Goal: Task Accomplishment & Management: Complete application form

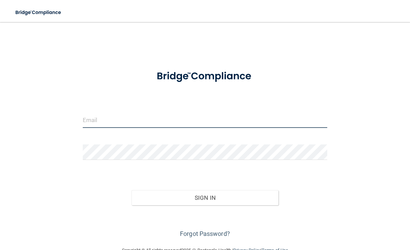
click at [267, 118] on input "email" at bounding box center [205, 119] width 245 height 15
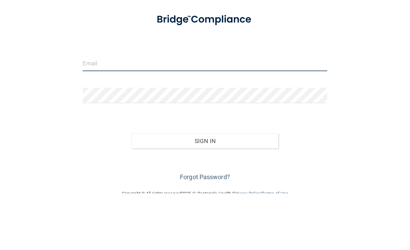
type input "[EMAIL_ADDRESS][DOMAIN_NAME]"
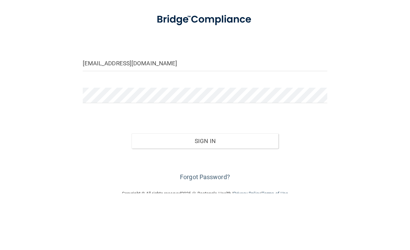
click at [205, 190] on button "Sign In" at bounding box center [205, 197] width 147 height 15
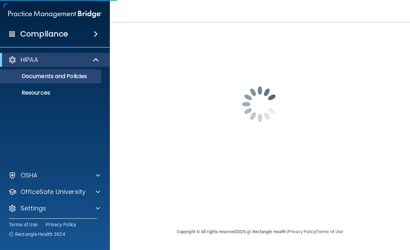
click at [249, 156] on div "may.mathieu@timberlanesmile.com Password is required Invalid email/password. Yo…" at bounding box center [260, 125] width 273 height 192
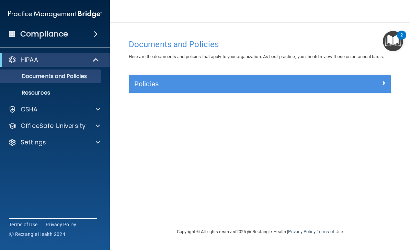
click at [58, 59] on div "HIPAA" at bounding box center [45, 60] width 85 height 8
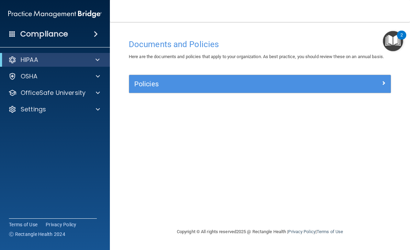
click at [101, 58] on div at bounding box center [96, 60] width 17 height 8
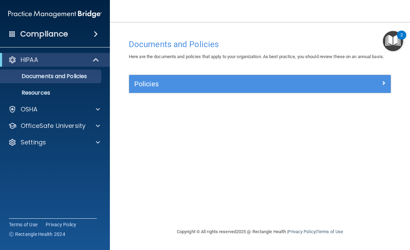
click at [188, 81] on h5 "Policies" at bounding box center [227, 84] width 186 height 8
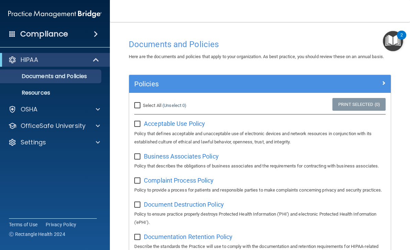
click at [137, 124] on input "checkbox" at bounding box center [138, 123] width 8 height 5
checkbox input "true"
click at [138, 155] on input "checkbox" at bounding box center [138, 156] width 8 height 5
checkbox input "true"
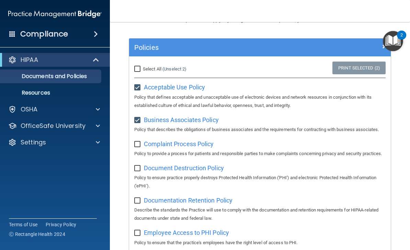
scroll to position [41, 0]
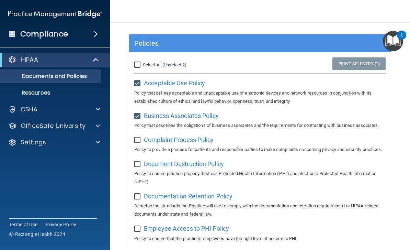
click at [135, 140] on input "checkbox" at bounding box center [138, 139] width 8 height 5
checkbox input "true"
click at [138, 167] on input "checkbox" at bounding box center [138, 164] width 8 height 5
checkbox input "true"
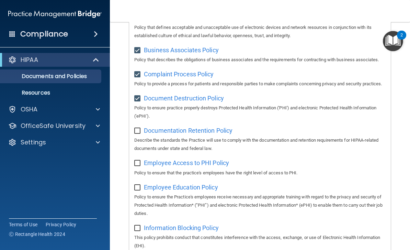
scroll to position [120, 0]
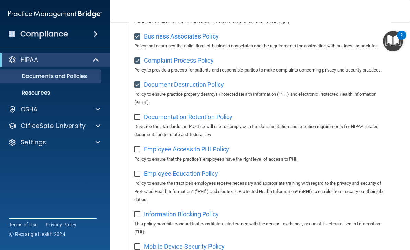
click at [135, 120] on input "checkbox" at bounding box center [138, 116] width 8 height 5
checkbox input "true"
click at [136, 161] on p "Policy to ensure that the practice's employees have the right level of access t…" at bounding box center [260, 159] width 252 height 8
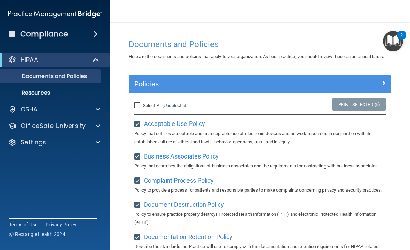
scroll to position [0, 0]
click at [90, 125] on div at bounding box center [96, 126] width 17 height 8
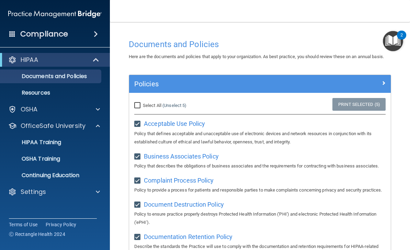
click at [52, 144] on p "HIPAA Training" at bounding box center [32, 142] width 57 height 7
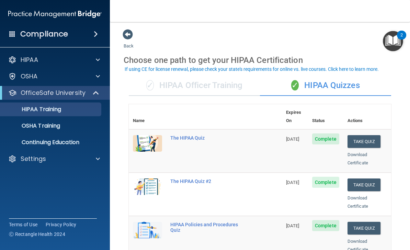
click at [85, 61] on div "HIPAA" at bounding box center [45, 60] width 85 height 8
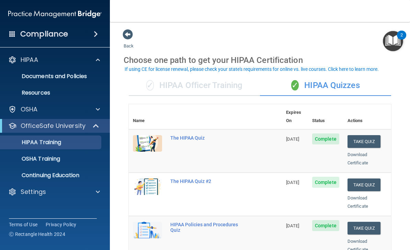
click at [93, 117] on div "HIPAA Documents and Policies Report an Incident Business Associates Emergency P…" at bounding box center [55, 127] width 110 height 154
click at [92, 113] on div at bounding box center [96, 109] width 17 height 8
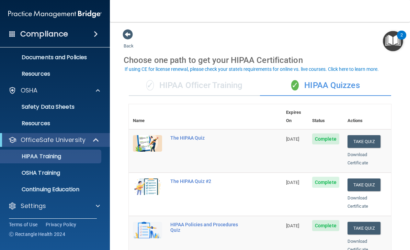
scroll to position [19, 0]
click at [42, 173] on p "OSHA Training" at bounding box center [32, 172] width 56 height 7
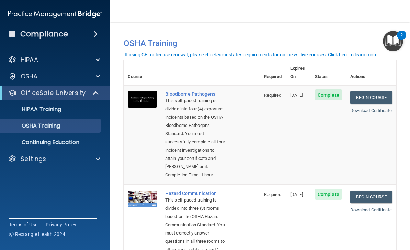
click at [49, 115] on link "HIPAA Training" at bounding box center [47, 109] width 108 height 14
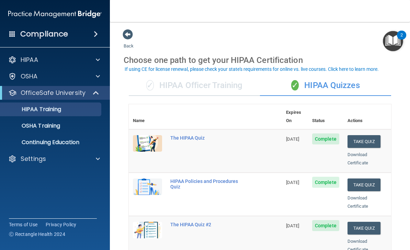
click at [371, 135] on button "Take Quiz" at bounding box center [364, 141] width 33 height 13
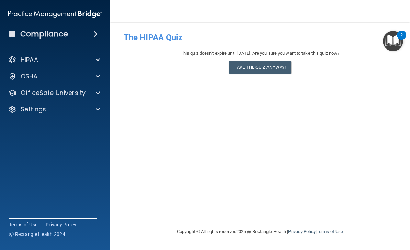
click at [265, 67] on button "Take the quiz anyway!" at bounding box center [260, 67] width 63 height 13
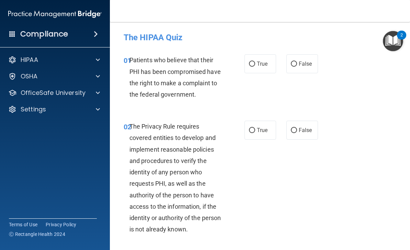
click at [261, 66] on span "True" at bounding box center [262, 63] width 11 height 7
click at [255, 66] on input "True" at bounding box center [252, 64] width 6 height 5
radio input "true"
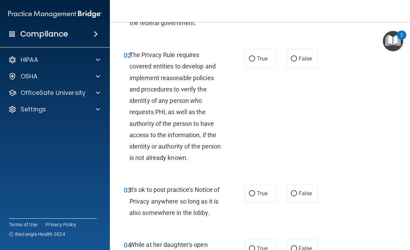
scroll to position [74, 0]
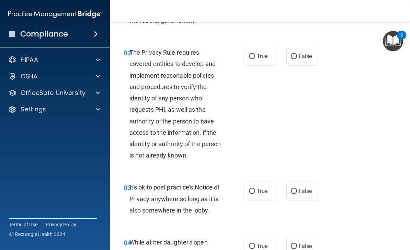
click at [258, 49] on label "True" at bounding box center [261, 56] width 32 height 19
click at [255, 54] on input "True" at bounding box center [252, 56] width 6 height 5
radio input "true"
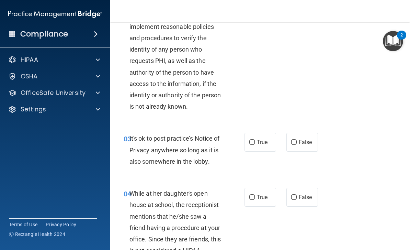
scroll to position [123, 0]
click at [310, 144] on span "False" at bounding box center [305, 142] width 13 height 7
click at [297, 144] on input "False" at bounding box center [294, 142] width 6 height 5
radio input "true"
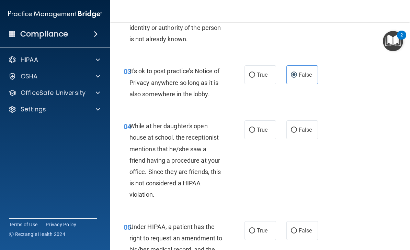
scroll to position [197, 0]
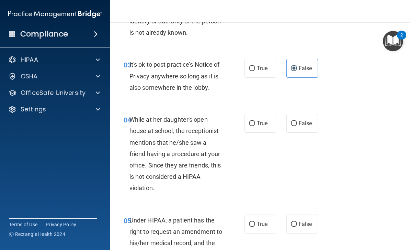
click at [309, 124] on span "False" at bounding box center [305, 123] width 13 height 7
click at [297, 124] on input "False" at bounding box center [294, 123] width 6 height 5
radio input "true"
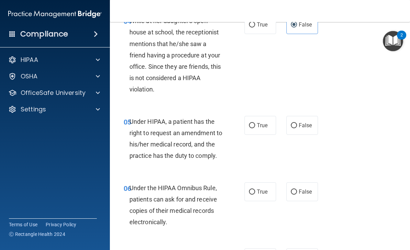
scroll to position [296, 0]
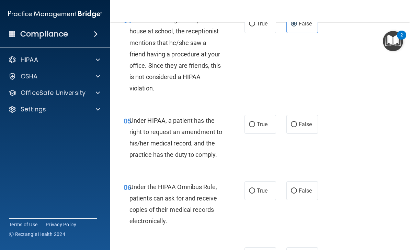
click at [261, 121] on span "True" at bounding box center [262, 124] width 11 height 7
click at [255, 122] on input "True" at bounding box center [252, 124] width 6 height 5
radio input "true"
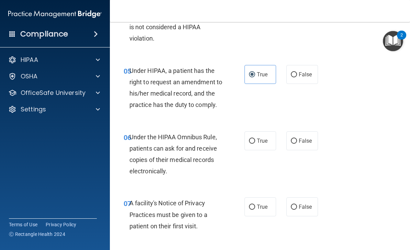
scroll to position [347, 0]
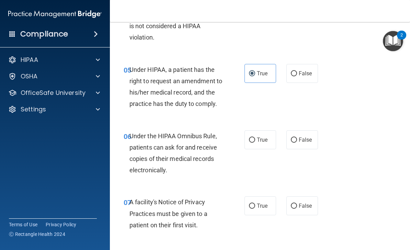
click at [251, 140] on input "True" at bounding box center [252, 139] width 6 height 5
radio input "true"
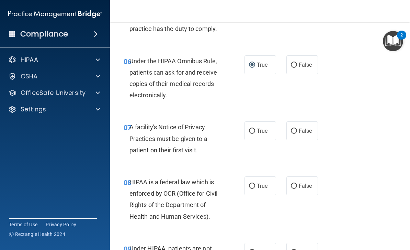
scroll to position [422, 0]
click at [253, 124] on label "True" at bounding box center [261, 130] width 32 height 19
click at [253, 128] on input "True" at bounding box center [252, 130] width 6 height 5
radio input "true"
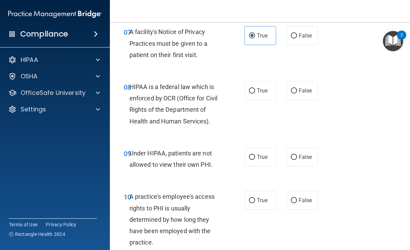
scroll to position [518, 0]
click at [260, 88] on span "True" at bounding box center [262, 90] width 11 height 7
click at [255, 88] on input "True" at bounding box center [252, 90] width 6 height 5
radio input "true"
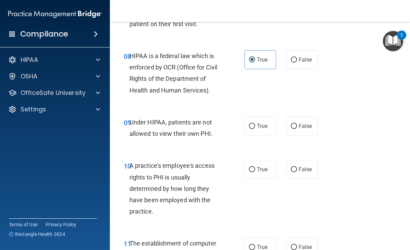
scroll to position [549, 0]
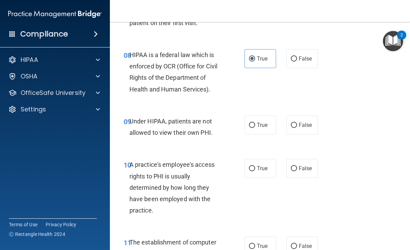
click at [304, 122] on span "False" at bounding box center [305, 125] width 13 height 7
click at [297, 123] on input "False" at bounding box center [294, 125] width 6 height 5
radio input "true"
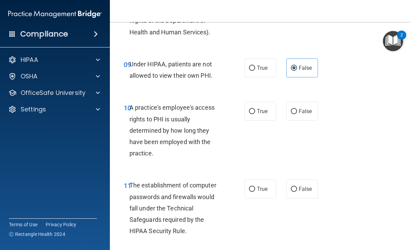
scroll to position [607, 0]
click at [296, 101] on label "False" at bounding box center [303, 110] width 32 height 19
click at [296, 109] on input "False" at bounding box center [294, 111] width 6 height 5
radio input "true"
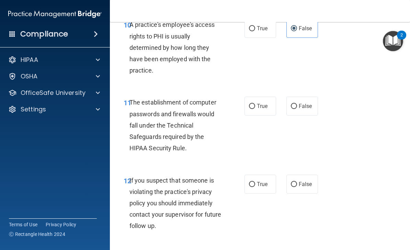
scroll to position [690, 0]
click at [242, 100] on div "11 The establishment of computer passwords and firewalls would fall under the T…" at bounding box center [184, 126] width 142 height 60
click at [258, 102] on span "True" at bounding box center [262, 105] width 11 height 7
click at [255, 103] on input "True" at bounding box center [252, 105] width 6 height 5
radio input "true"
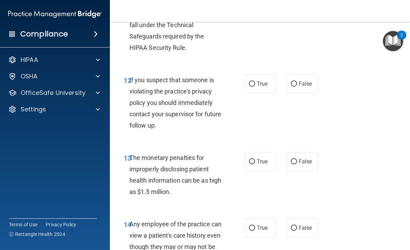
scroll to position [790, 0]
click at [295, 81] on input "False" at bounding box center [294, 83] width 6 height 5
radio input "true"
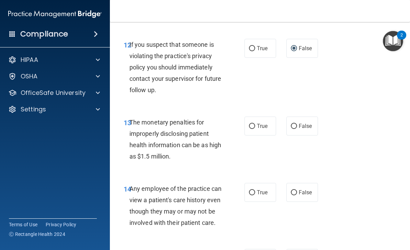
scroll to position [825, 0]
click at [252, 124] on input "True" at bounding box center [252, 125] width 6 height 5
radio input "true"
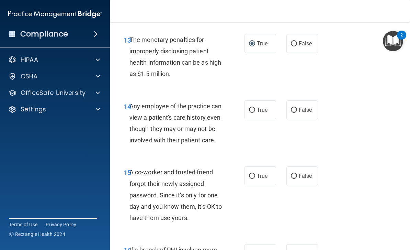
scroll to position [908, 0]
click at [295, 107] on input "False" at bounding box center [294, 109] width 6 height 5
radio input "true"
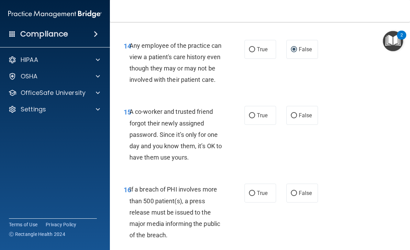
scroll to position [968, 0]
click at [296, 113] on input "False" at bounding box center [294, 115] width 6 height 5
radio input "true"
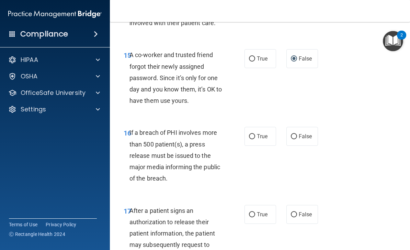
scroll to position [1027, 0]
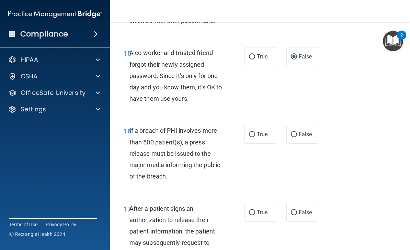
click at [257, 128] on label "True" at bounding box center [261, 134] width 32 height 19
click at [255, 132] on input "True" at bounding box center [252, 134] width 6 height 5
radio input "true"
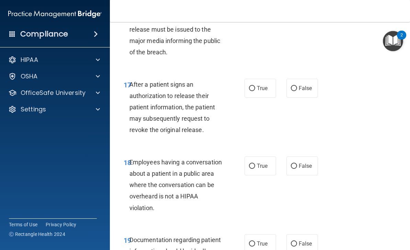
scroll to position [1152, 0]
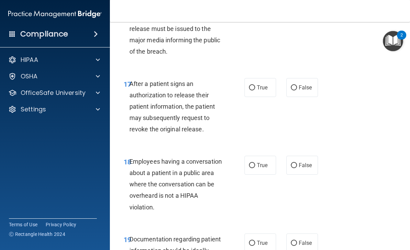
click at [260, 84] on span "True" at bounding box center [262, 87] width 11 height 7
click at [255, 85] on input "True" at bounding box center [252, 87] width 6 height 5
radio input "true"
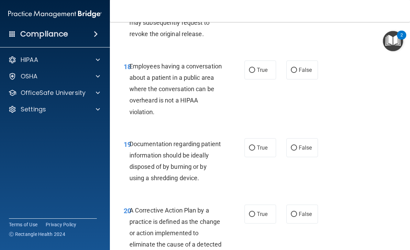
scroll to position [1246, 0]
click at [291, 67] on label "False" at bounding box center [303, 70] width 32 height 19
click at [291, 68] on input "False" at bounding box center [294, 70] width 6 height 5
radio input "true"
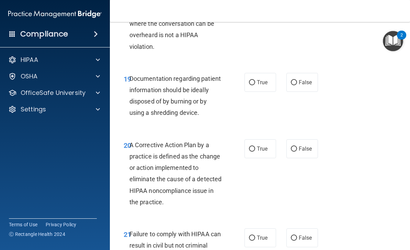
scroll to position [1312, 0]
click at [257, 79] on span "True" at bounding box center [262, 82] width 11 height 7
click at [255, 80] on input "True" at bounding box center [252, 82] width 6 height 5
radio input "true"
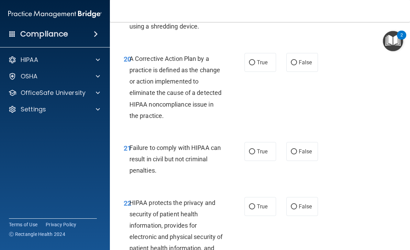
scroll to position [1400, 0]
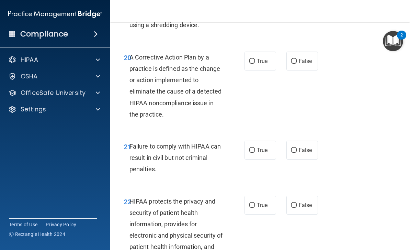
click at [254, 59] on input "True" at bounding box center [252, 61] width 6 height 5
radio input "true"
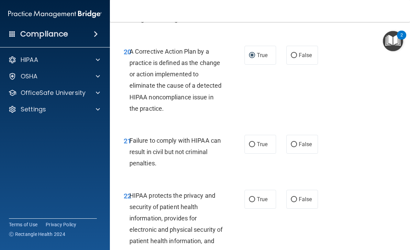
scroll to position [1407, 0]
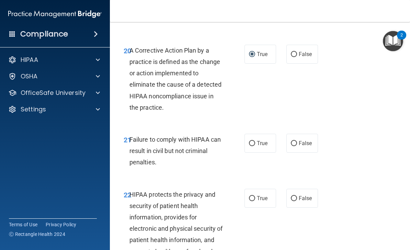
click at [297, 141] on input "False" at bounding box center [294, 143] width 6 height 5
radio input "true"
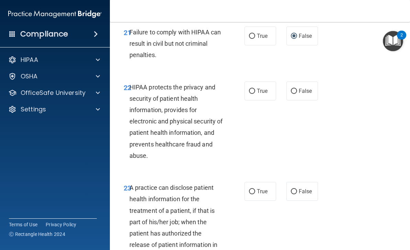
scroll to position [1514, 0]
click at [252, 88] on input "True" at bounding box center [252, 90] width 6 height 5
radio input "true"
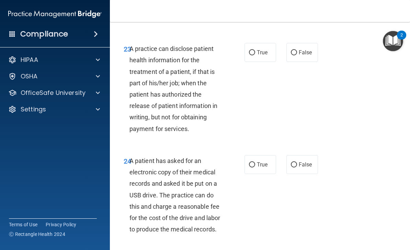
scroll to position [1653, 0]
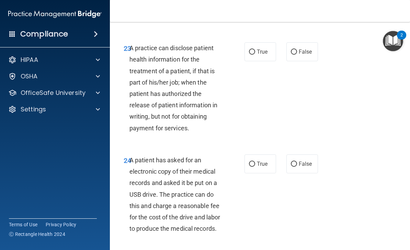
click at [262, 48] on span "True" at bounding box center [262, 51] width 11 height 7
click at [255, 49] on input "True" at bounding box center [252, 51] width 6 height 5
radio input "true"
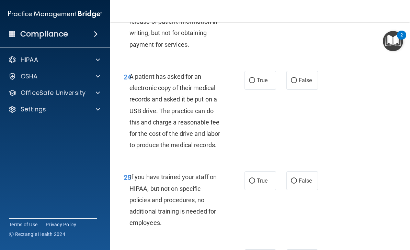
scroll to position [1737, 0]
click at [304, 77] on span "False" at bounding box center [305, 80] width 13 height 7
click at [297, 78] on input "False" at bounding box center [294, 80] width 6 height 5
radio input "true"
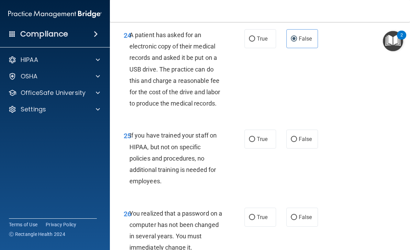
scroll to position [1779, 0]
click at [295, 136] on input "False" at bounding box center [294, 138] width 6 height 5
radio input "true"
click at [250, 35] on label "True" at bounding box center [261, 38] width 32 height 19
click at [250, 36] on input "True" at bounding box center [252, 38] width 6 height 5
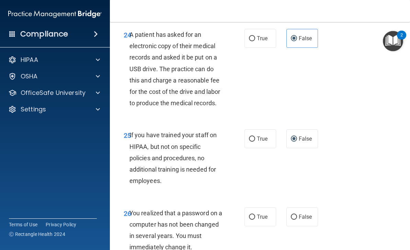
radio input "true"
radio input "false"
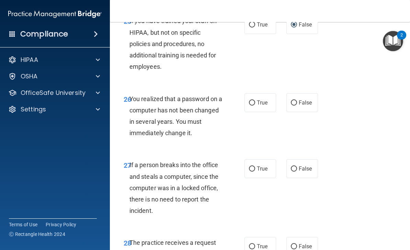
scroll to position [1894, 0]
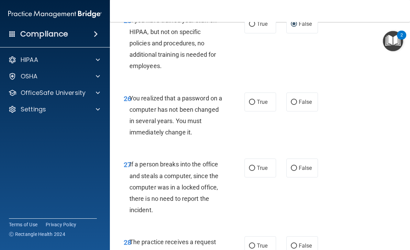
click at [252, 100] on input "True" at bounding box center [252, 102] width 6 height 5
radio input "true"
click at [400, 11] on nav "Toggle navigation Meyshar Mathieu may.mathieu@timberlanesmile.com Manage My Ent…" at bounding box center [260, 11] width 300 height 22
click at [296, 100] on input "False" at bounding box center [294, 102] width 6 height 5
radio input "true"
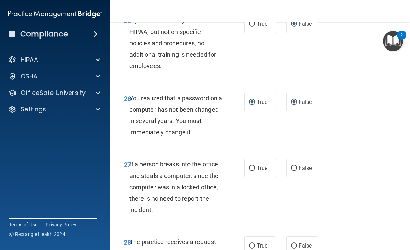
radio input "false"
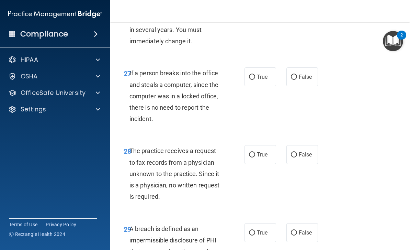
scroll to position [1987, 0]
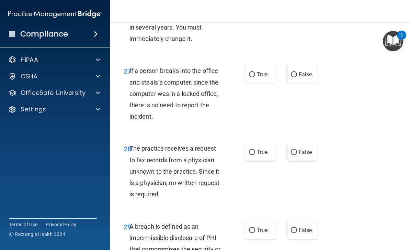
click at [297, 65] on label "False" at bounding box center [303, 74] width 32 height 19
click at [297, 72] on input "False" at bounding box center [294, 74] width 6 height 5
radio input "true"
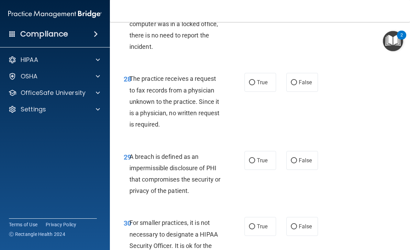
scroll to position [2059, 0]
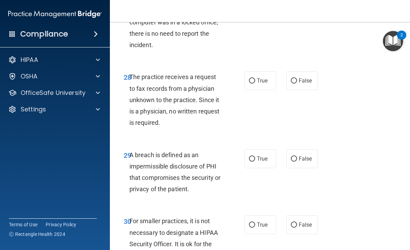
click at [303, 77] on span "False" at bounding box center [305, 80] width 13 height 7
click at [297, 78] on input "False" at bounding box center [294, 80] width 6 height 5
radio input "true"
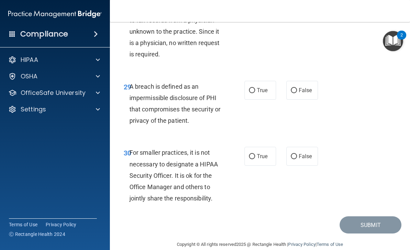
scroll to position [2127, 0]
click at [259, 87] on span "True" at bounding box center [262, 90] width 11 height 7
click at [255, 88] on input "True" at bounding box center [252, 90] width 6 height 5
radio input "true"
click at [297, 154] on input "False" at bounding box center [294, 156] width 6 height 5
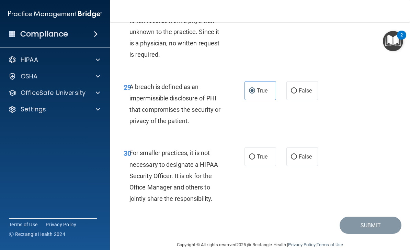
radio input "true"
click at [369, 217] on button "Submit" at bounding box center [371, 226] width 62 height 18
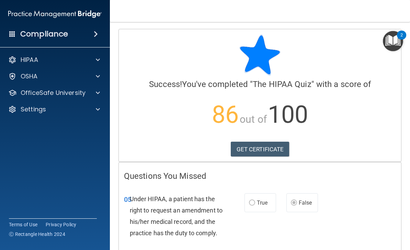
click at [279, 149] on link "GET CERTIFICATE" at bounding box center [260, 149] width 59 height 15
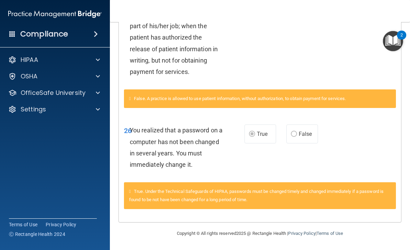
scroll to position [408, 0]
click at [47, 93] on p "OfficeSafe University" at bounding box center [53, 93] width 65 height 8
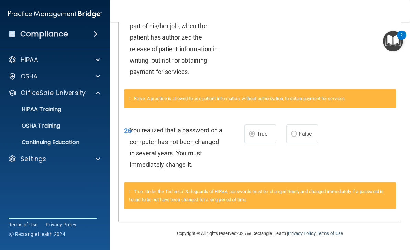
click at [42, 110] on p "HIPAA Training" at bounding box center [32, 109] width 57 height 7
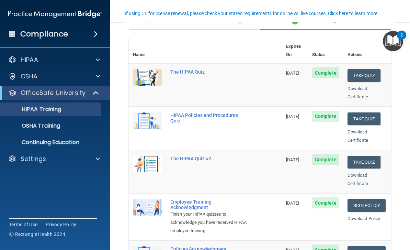
scroll to position [67, 0]
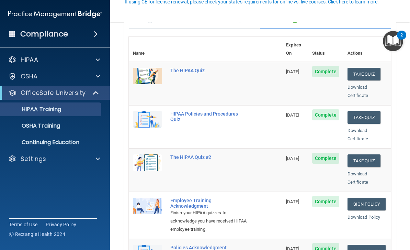
click at [374, 111] on button "Take Quiz" at bounding box center [364, 117] width 33 height 13
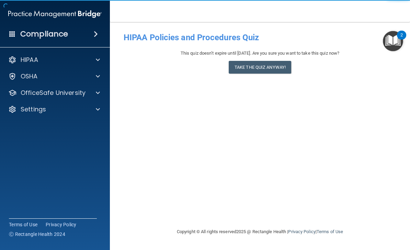
click at [280, 70] on button "Take the quiz anyway!" at bounding box center [260, 67] width 63 height 13
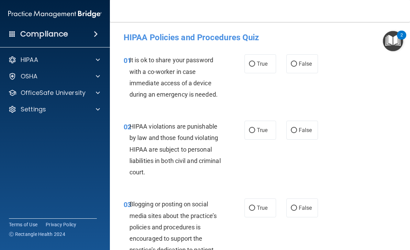
click at [300, 65] on span "False" at bounding box center [305, 63] width 13 height 7
click at [297, 65] on input "False" at bounding box center [294, 64] width 6 height 5
radio input "true"
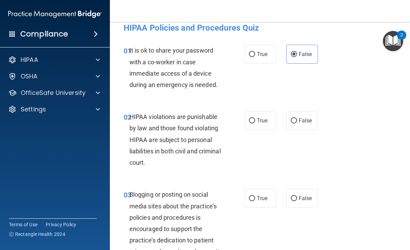
scroll to position [12, 0]
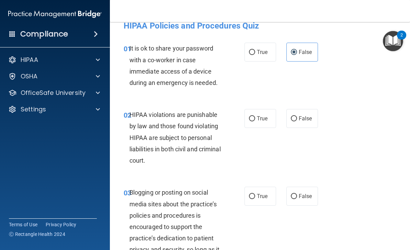
click at [395, 41] on img "Open Resource Center, 2 new notifications" at bounding box center [393, 41] width 20 height 20
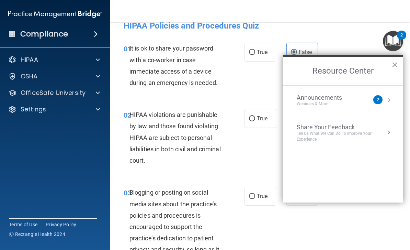
click at [394, 70] on button "×" at bounding box center [395, 64] width 7 height 11
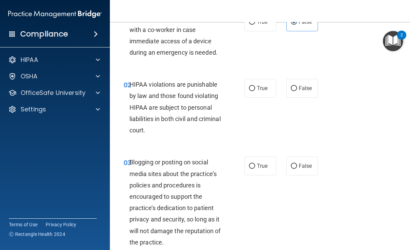
scroll to position [42, 0]
click at [257, 87] on span "True" at bounding box center [262, 88] width 11 height 7
click at [255, 87] on input "True" at bounding box center [252, 88] width 6 height 5
radio input "true"
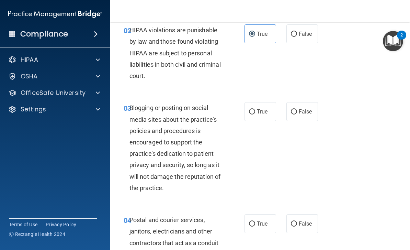
scroll to position [98, 0]
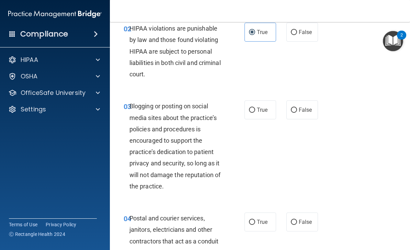
click at [308, 108] on span "False" at bounding box center [305, 110] width 13 height 7
click at [297, 108] on input "False" at bounding box center [294, 110] width 6 height 5
radio input "true"
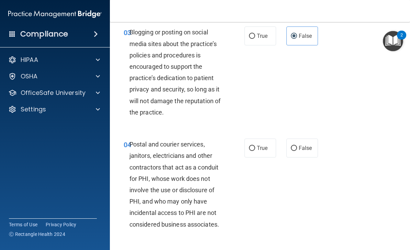
scroll to position [207, 0]
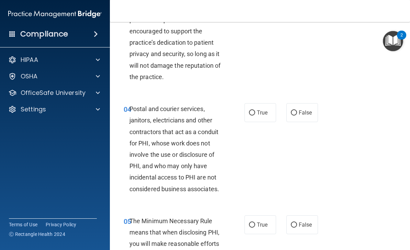
click at [300, 110] on span "False" at bounding box center [305, 112] width 13 height 7
click at [297, 110] on input "False" at bounding box center [294, 112] width 6 height 5
radio input "true"
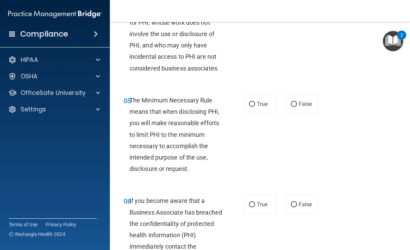
scroll to position [328, 0]
click at [265, 102] on span "True" at bounding box center [262, 103] width 11 height 7
click at [255, 102] on input "True" at bounding box center [252, 103] width 6 height 5
radio input "true"
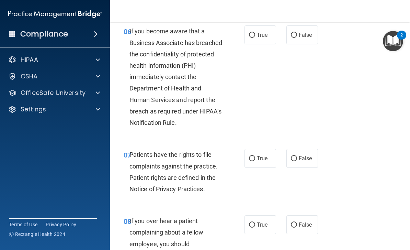
scroll to position [498, 0]
click at [254, 33] on input "True" at bounding box center [252, 34] width 6 height 5
radio input "true"
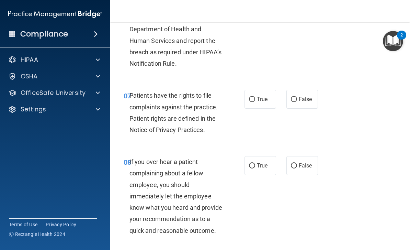
scroll to position [558, 0]
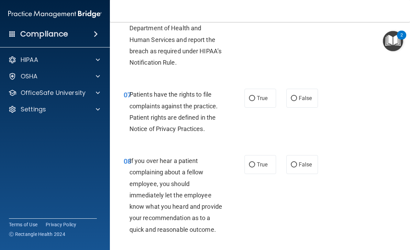
click at [258, 95] on span "True" at bounding box center [262, 98] width 11 height 7
click at [255, 96] on input "True" at bounding box center [252, 98] width 6 height 5
radio input "true"
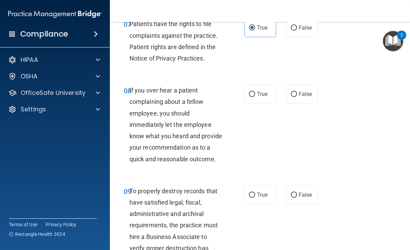
scroll to position [628, 0]
click at [297, 91] on input "False" at bounding box center [294, 93] width 6 height 5
radio input "true"
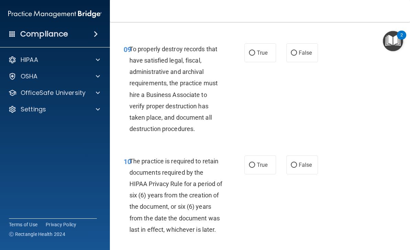
scroll to position [770, 0]
click at [260, 43] on label "True" at bounding box center [261, 52] width 32 height 19
click at [255, 50] on input "True" at bounding box center [252, 52] width 6 height 5
radio input "true"
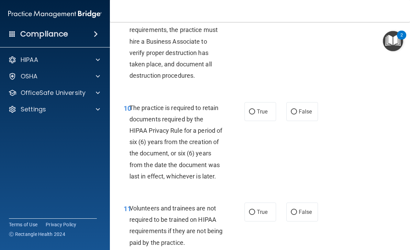
scroll to position [823, 0]
click at [252, 113] on label "True" at bounding box center [261, 111] width 32 height 19
click at [252, 113] on input "True" at bounding box center [252, 112] width 6 height 5
radio input "true"
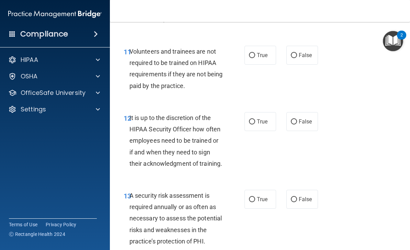
scroll to position [980, 0]
click at [297, 53] on input "False" at bounding box center [294, 55] width 6 height 5
radio input "true"
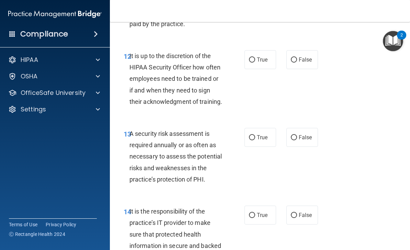
scroll to position [1044, 0]
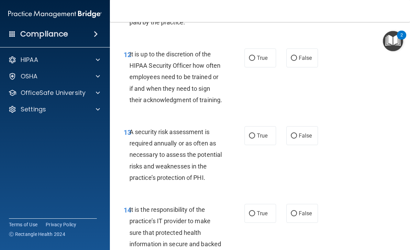
click at [297, 56] on input "False" at bounding box center [294, 58] width 6 height 5
radio input "true"
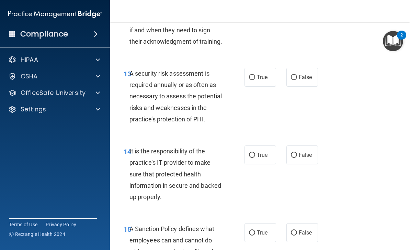
scroll to position [1102, 0]
click at [262, 74] on span "True" at bounding box center [262, 77] width 11 height 7
click at [255, 75] on input "True" at bounding box center [252, 77] width 6 height 5
radio input "true"
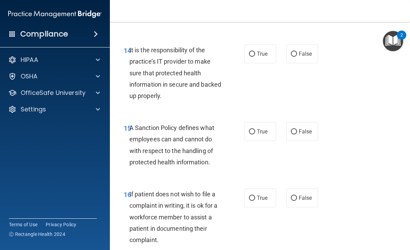
scroll to position [1203, 0]
click at [260, 50] on span "True" at bounding box center [262, 53] width 11 height 7
click at [255, 51] on input "True" at bounding box center [252, 53] width 6 height 5
radio input "true"
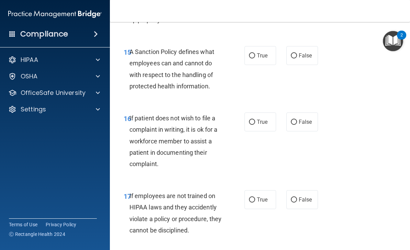
scroll to position [1279, 0]
click at [265, 52] on span "True" at bounding box center [262, 55] width 11 height 7
click at [255, 53] on input "True" at bounding box center [252, 55] width 6 height 5
radio input "true"
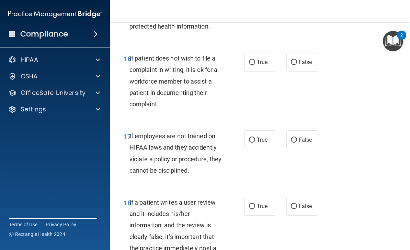
scroll to position [1338, 0]
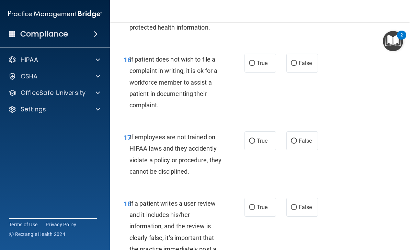
click at [280, 55] on div "True False" at bounding box center [283, 63] width 76 height 19
click at [300, 60] on span "False" at bounding box center [305, 63] width 13 height 7
click at [297, 61] on input "False" at bounding box center [294, 63] width 6 height 5
radio input "true"
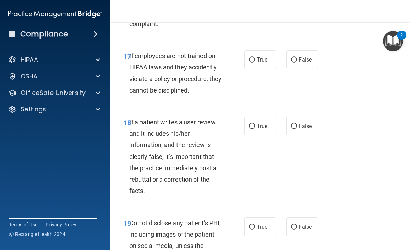
scroll to position [1416, 0]
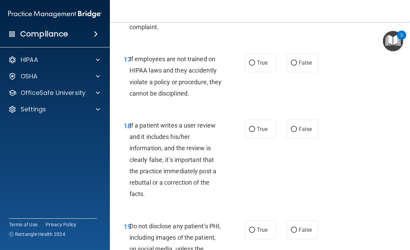
click at [296, 60] on input "False" at bounding box center [294, 62] width 6 height 5
radio input "true"
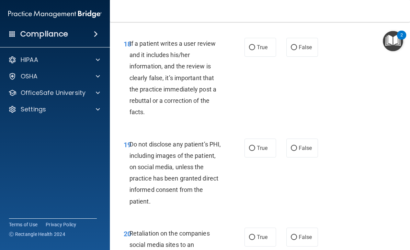
scroll to position [1498, 0]
click at [297, 45] on input "False" at bounding box center [294, 47] width 6 height 5
radio input "true"
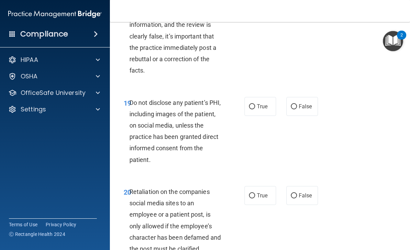
click at [260, 103] on span "True" at bounding box center [262, 106] width 11 height 7
click at [255, 104] on input "True" at bounding box center [252, 106] width 6 height 5
radio input "true"
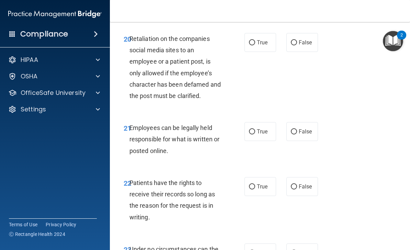
scroll to position [1693, 0]
click at [294, 40] on input "False" at bounding box center [294, 42] width 6 height 5
radio input "true"
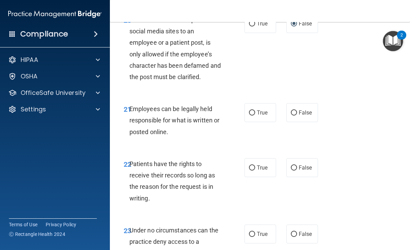
scroll to position [1712, 0]
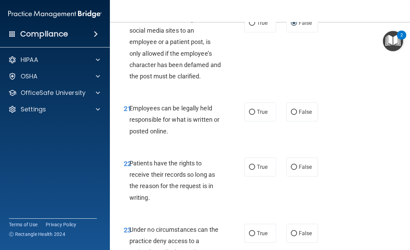
click at [260, 109] on span "True" at bounding box center [262, 112] width 11 height 7
click at [255, 110] on input "True" at bounding box center [252, 112] width 6 height 5
radio input "true"
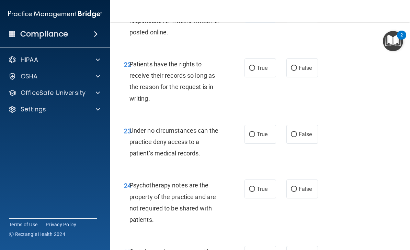
scroll to position [1811, 0]
click at [258, 64] on span "True" at bounding box center [262, 67] width 11 height 7
click at [255, 65] on input "True" at bounding box center [252, 67] width 6 height 5
radio input "true"
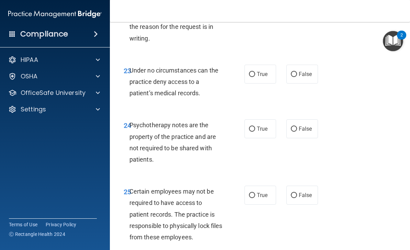
scroll to position [1872, 0]
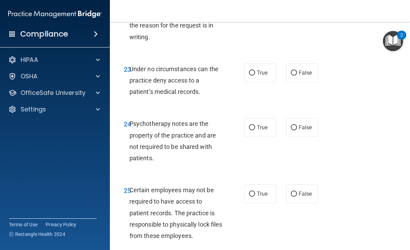
click at [296, 70] on input "False" at bounding box center [294, 72] width 6 height 5
radio input "true"
click at [262, 69] on span "True" at bounding box center [262, 72] width 11 height 7
click at [255, 70] on input "True" at bounding box center [252, 72] width 6 height 5
radio input "true"
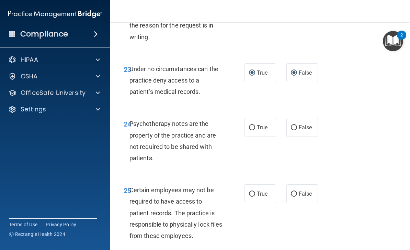
radio input "false"
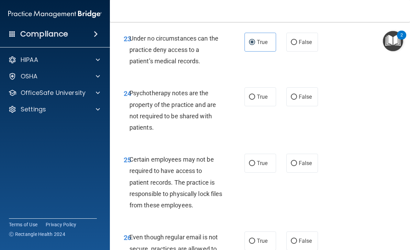
scroll to position [1903, 0]
click at [253, 95] on input "True" at bounding box center [252, 97] width 6 height 5
radio input "true"
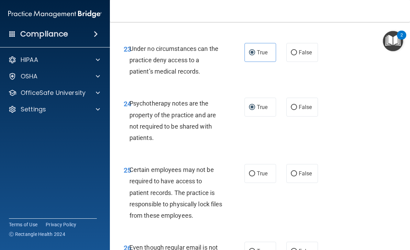
scroll to position [1894, 0]
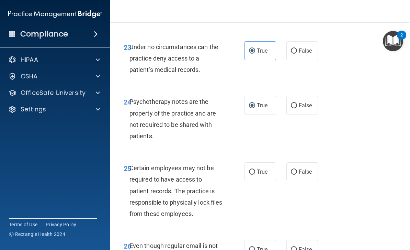
click at [292, 48] on input "False" at bounding box center [294, 50] width 6 height 5
radio input "true"
radio input "false"
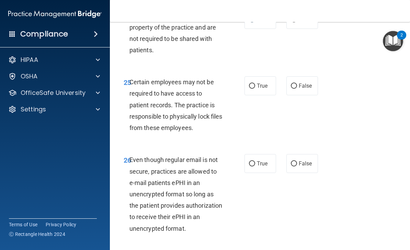
scroll to position [1981, 0]
click at [296, 83] on input "False" at bounding box center [294, 85] width 6 height 5
radio input "true"
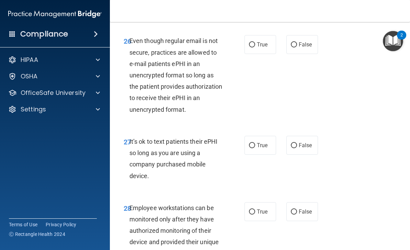
scroll to position [2098, 0]
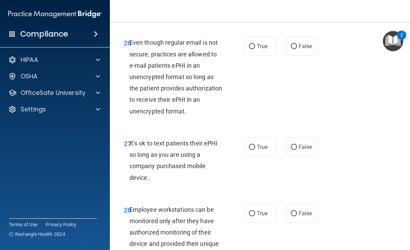
click at [263, 43] on span "True" at bounding box center [262, 46] width 11 height 7
click at [255, 44] on input "True" at bounding box center [252, 46] width 6 height 5
radio input "true"
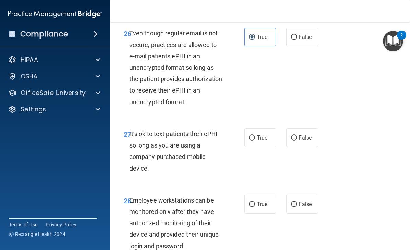
scroll to position [2104, 0]
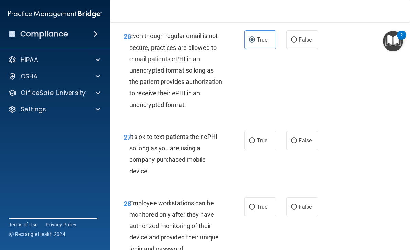
click at [296, 37] on input "False" at bounding box center [294, 39] width 6 height 5
radio input "true"
radio input "false"
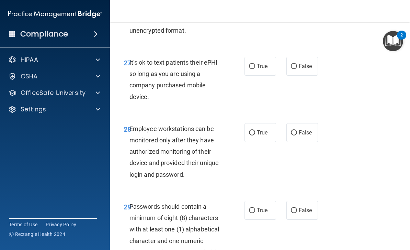
scroll to position [2179, 0]
click at [295, 60] on label "False" at bounding box center [303, 65] width 32 height 19
click at [295, 64] on input "False" at bounding box center [294, 66] width 6 height 5
radio input "true"
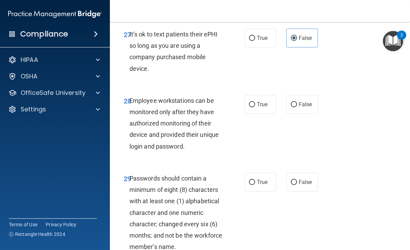
scroll to position [2207, 0]
click at [293, 102] on input "False" at bounding box center [294, 104] width 6 height 5
radio input "true"
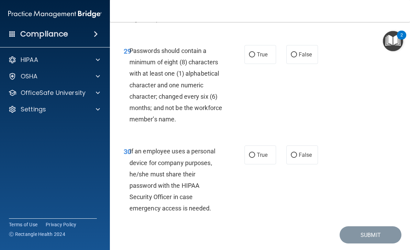
scroll to position [2334, 0]
click at [263, 46] on label "True" at bounding box center [261, 54] width 32 height 19
click at [255, 52] on input "True" at bounding box center [252, 54] width 6 height 5
radio input "true"
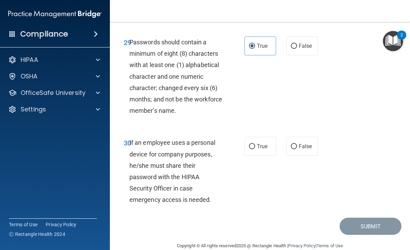
scroll to position [2342, 0]
click at [300, 143] on span "False" at bounding box center [305, 146] width 13 height 7
click at [297, 144] on input "False" at bounding box center [294, 146] width 6 height 5
radio input "true"
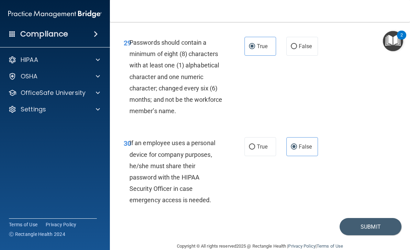
click at [358, 218] on button "Submit" at bounding box center [371, 227] width 62 height 18
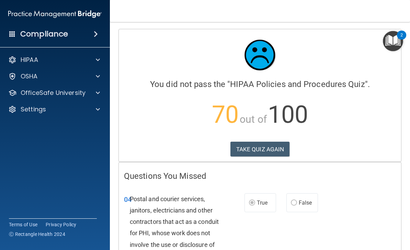
click at [263, 147] on button "TAKE QUIZ AGAIN" at bounding box center [260, 149] width 59 height 15
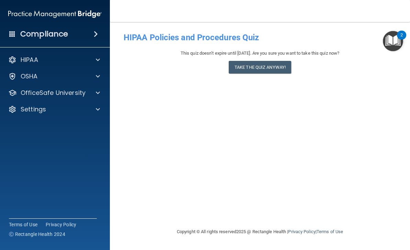
click at [269, 68] on button "Take the quiz anyway!" at bounding box center [260, 67] width 63 height 13
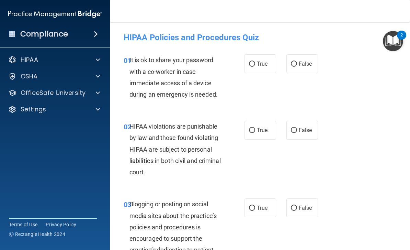
click at [304, 62] on span "False" at bounding box center [305, 63] width 13 height 7
click at [297, 62] on input "False" at bounding box center [294, 64] width 6 height 5
radio input "true"
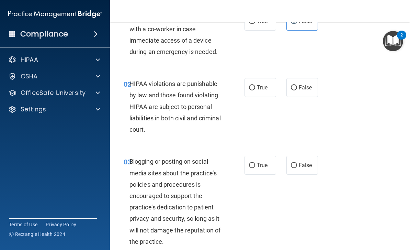
scroll to position [32, 0]
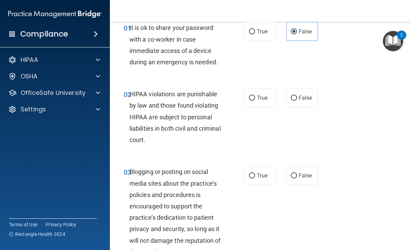
click at [259, 96] on span "True" at bounding box center [262, 98] width 11 height 7
click at [255, 96] on input "True" at bounding box center [252, 98] width 6 height 5
radio input "true"
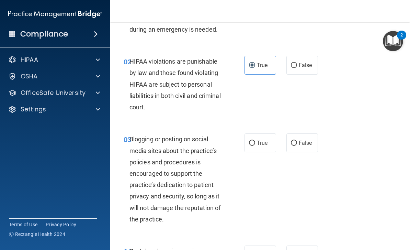
scroll to position [66, 0]
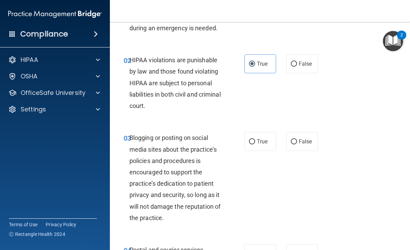
click at [296, 143] on input "False" at bounding box center [294, 141] width 6 height 5
radio input "true"
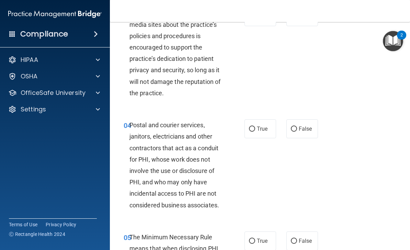
scroll to position [192, 0]
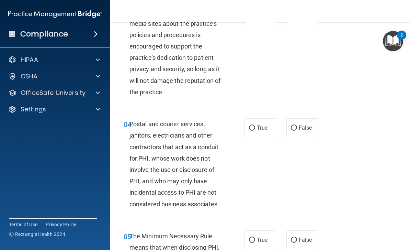
click at [294, 128] on input "False" at bounding box center [294, 127] width 6 height 5
radio input "true"
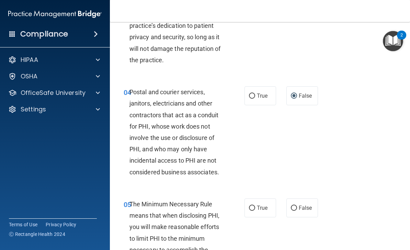
scroll to position [224, 0]
click at [255, 94] on input "True" at bounding box center [252, 96] width 6 height 5
radio input "true"
radio input "false"
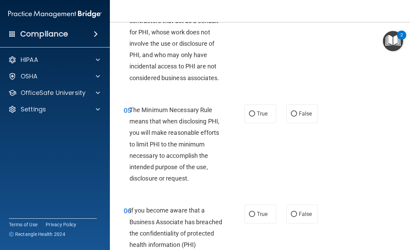
scroll to position [319, 0]
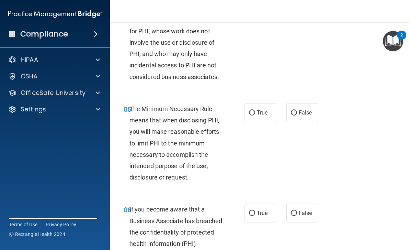
click at [256, 108] on label "True" at bounding box center [261, 112] width 32 height 19
click at [255, 110] on input "True" at bounding box center [252, 112] width 6 height 5
radio input "true"
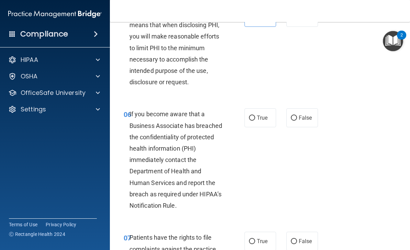
scroll to position [415, 0]
click at [297, 115] on input "False" at bounding box center [294, 117] width 6 height 5
radio input "true"
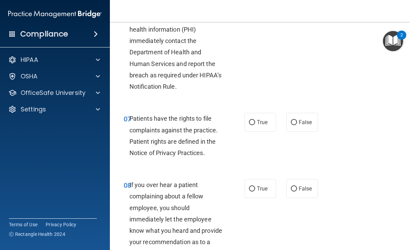
scroll to position [535, 0]
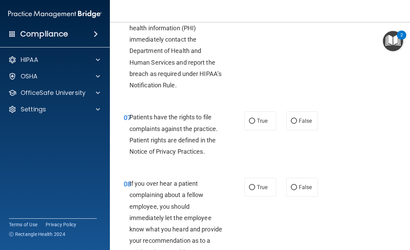
click at [271, 123] on label "True" at bounding box center [261, 120] width 32 height 19
click at [255, 123] on input "True" at bounding box center [252, 121] width 6 height 5
radio input "true"
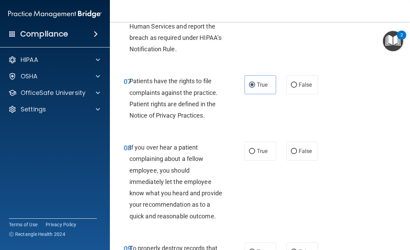
scroll to position [574, 0]
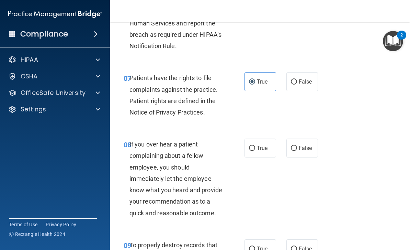
click at [296, 146] on input "False" at bounding box center [294, 148] width 6 height 5
radio input "true"
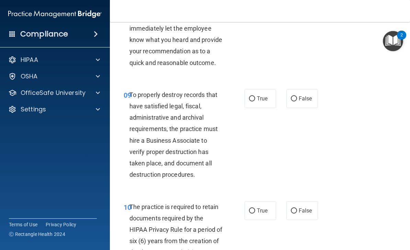
scroll to position [725, 0]
click at [294, 96] on input "False" at bounding box center [294, 98] width 6 height 5
radio input "true"
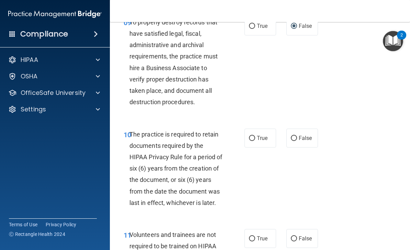
scroll to position [797, 0]
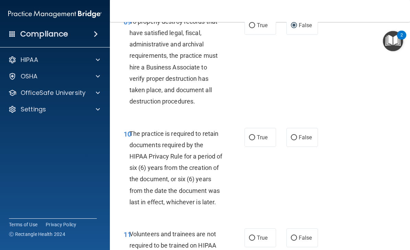
click at [255, 135] on input "True" at bounding box center [252, 137] width 6 height 5
radio input "true"
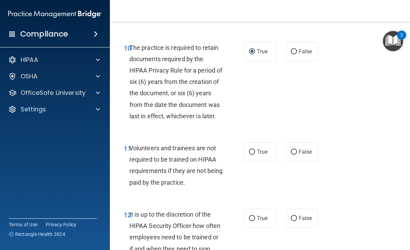
scroll to position [889, 0]
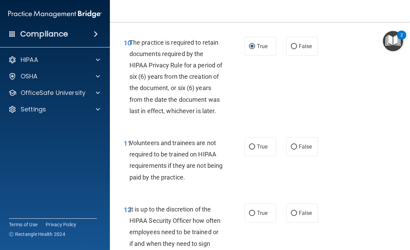
click at [293, 144] on input "False" at bounding box center [294, 146] width 6 height 5
radio input "true"
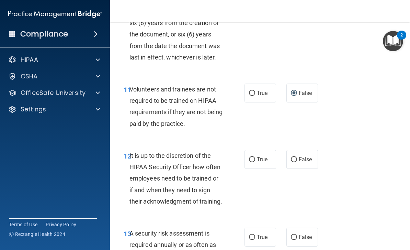
scroll to position [943, 0]
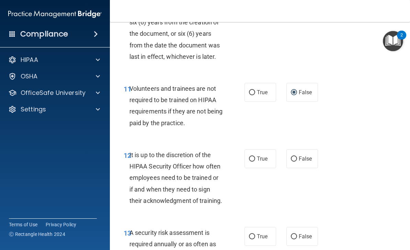
click at [251, 156] on input "True" at bounding box center [252, 158] width 6 height 5
radio input "true"
click at [294, 156] on input "False" at bounding box center [294, 158] width 6 height 5
radio input "true"
radio input "false"
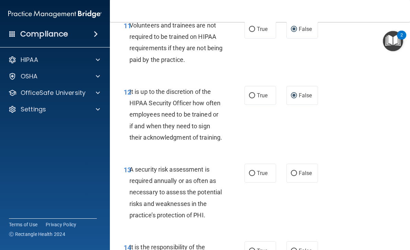
scroll to position [1014, 0]
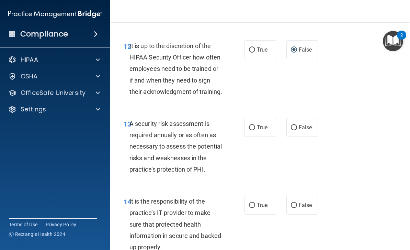
click at [255, 125] on input "True" at bounding box center [252, 127] width 6 height 5
radio input "true"
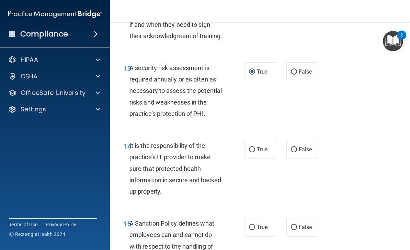
scroll to position [1107, 0]
click at [297, 147] on input "False" at bounding box center [294, 149] width 6 height 5
radio input "true"
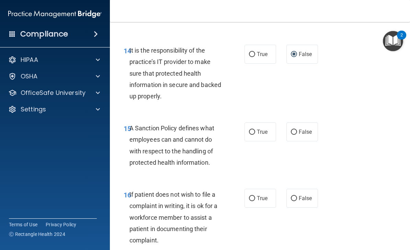
scroll to position [1203, 0]
click at [253, 129] on input "True" at bounding box center [252, 131] width 6 height 5
radio input "true"
click at [305, 128] on span "False" at bounding box center [305, 131] width 13 height 7
click at [297, 129] on input "False" at bounding box center [294, 131] width 6 height 5
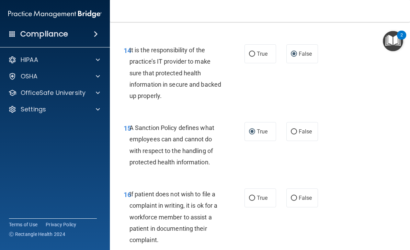
radio input "true"
radio input "false"
click at [252, 197] on label "True" at bounding box center [261, 197] width 32 height 19
click at [252, 197] on input "True" at bounding box center [252, 198] width 6 height 5
radio input "true"
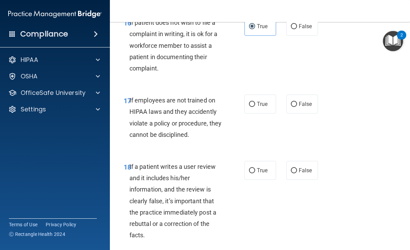
scroll to position [1375, 0]
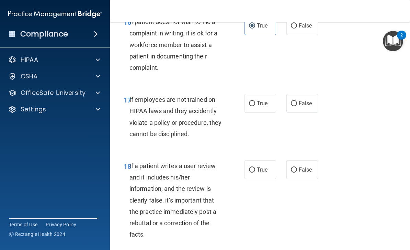
click at [297, 101] on input "False" at bounding box center [294, 103] width 6 height 5
radio input "true"
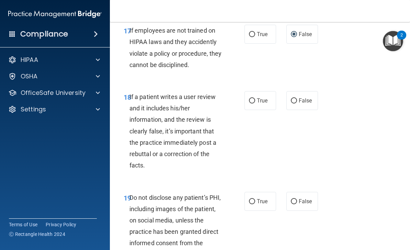
scroll to position [1445, 0]
click at [295, 98] on input "False" at bounding box center [294, 100] width 6 height 5
radio input "true"
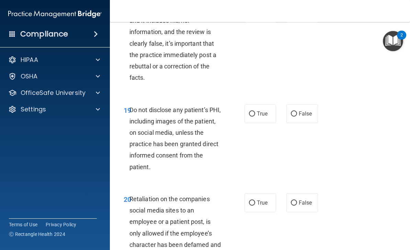
scroll to position [1534, 0]
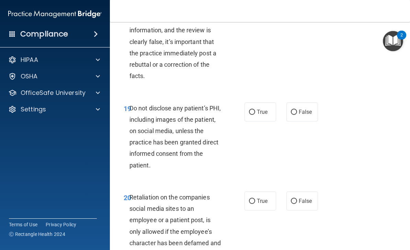
click at [256, 102] on label "True" at bounding box center [261, 111] width 32 height 19
click at [255, 110] on input "True" at bounding box center [252, 112] width 6 height 5
radio input "true"
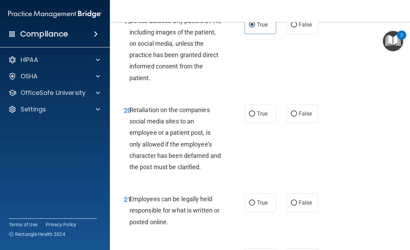
scroll to position [1621, 0]
click at [295, 111] on input "False" at bounding box center [294, 113] width 6 height 5
radio input "true"
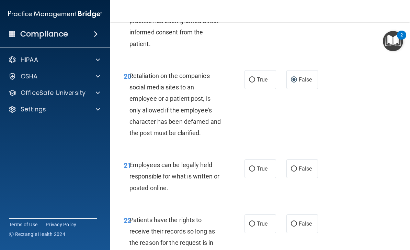
scroll to position [1655, 0]
click at [253, 166] on input "True" at bounding box center [252, 168] width 6 height 5
radio input "true"
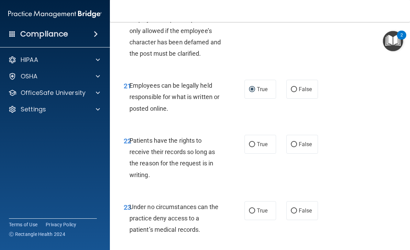
scroll to position [1735, 0]
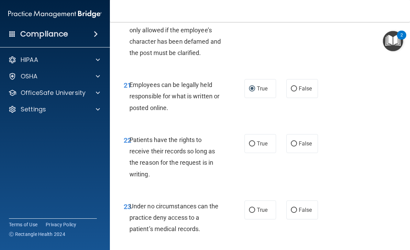
click at [293, 141] on input "False" at bounding box center [294, 143] width 6 height 5
radio input "true"
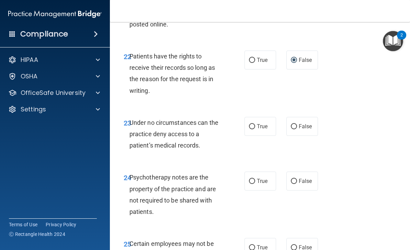
scroll to position [1820, 0]
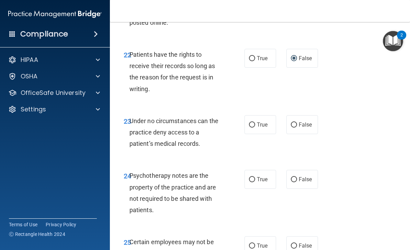
click at [297, 122] on input "False" at bounding box center [294, 124] width 6 height 5
radio input "true"
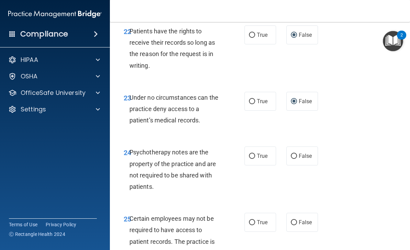
scroll to position [1847, 0]
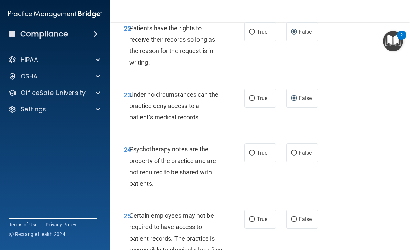
click at [257, 150] on span "True" at bounding box center [262, 153] width 11 height 7
click at [255, 151] on input "True" at bounding box center [252, 153] width 6 height 5
radio input "true"
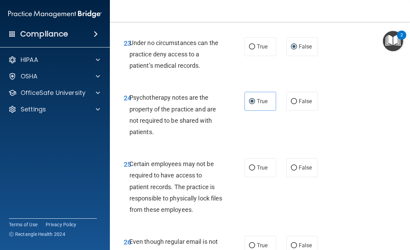
scroll to position [1901, 0]
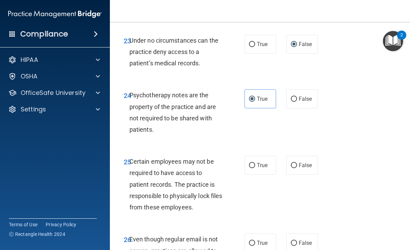
click at [268, 156] on label "True" at bounding box center [261, 165] width 32 height 19
click at [255, 163] on input "True" at bounding box center [252, 165] width 6 height 5
radio input "true"
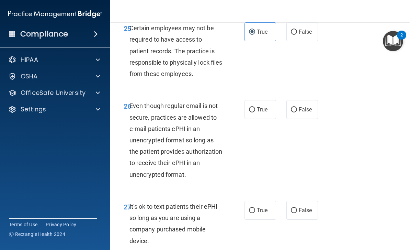
scroll to position [2035, 0]
click at [305, 106] on span "False" at bounding box center [305, 109] width 13 height 7
click at [297, 107] on input "False" at bounding box center [294, 109] width 6 height 5
radio input "true"
click at [259, 106] on span "True" at bounding box center [262, 109] width 11 height 7
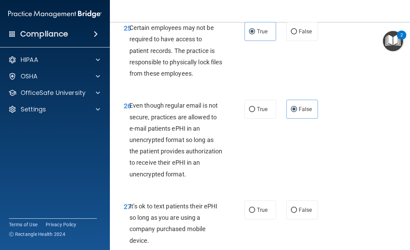
click at [255, 107] on input "True" at bounding box center [252, 109] width 6 height 5
radio input "true"
radio input "false"
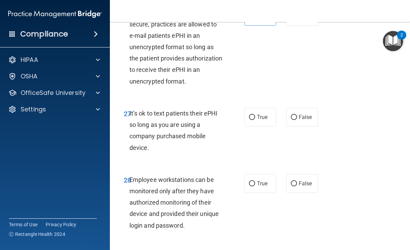
scroll to position [2131, 0]
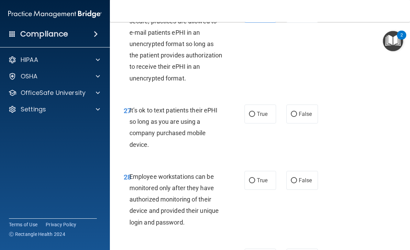
click at [302, 111] on span "False" at bounding box center [305, 114] width 13 height 7
click at [297, 112] on input "False" at bounding box center [294, 114] width 6 height 5
radio input "true"
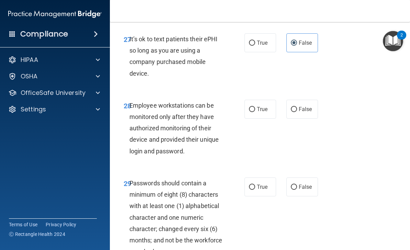
scroll to position [2202, 0]
click at [295, 107] on input "False" at bounding box center [294, 109] width 6 height 5
radio input "true"
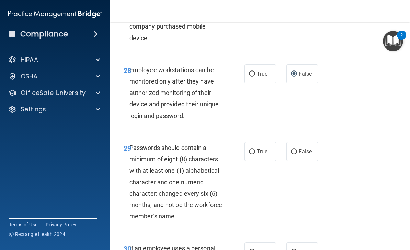
click at [264, 142] on label "True" at bounding box center [261, 151] width 32 height 19
click at [255, 149] on input "True" at bounding box center [252, 151] width 6 height 5
radio input "true"
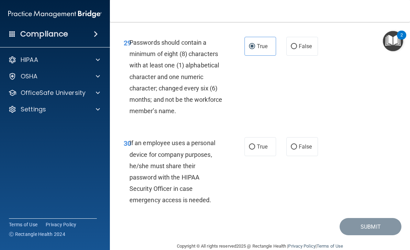
click at [294, 144] on input "False" at bounding box center [294, 146] width 6 height 5
radio input "true"
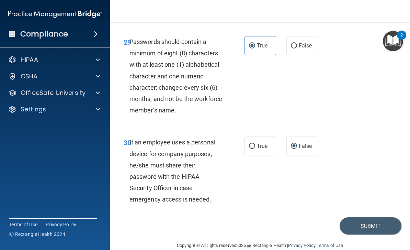
scroll to position [2342, 0]
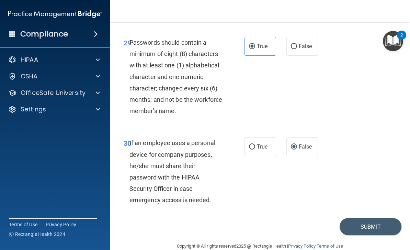
click at [372, 219] on button "Submit" at bounding box center [371, 227] width 62 height 18
click at [374, 218] on button "Submit" at bounding box center [371, 227] width 62 height 18
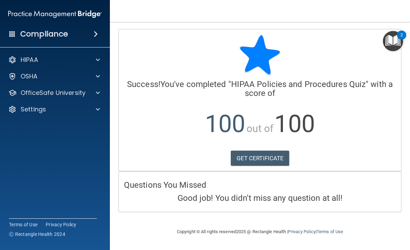
click at [274, 162] on link "GET CERTIFICATE" at bounding box center [260, 158] width 59 height 15
click at [47, 64] on div "HIPAA" at bounding box center [45, 60] width 85 height 8
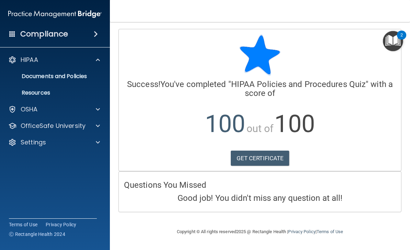
click at [45, 126] on p "OfficeSafe University" at bounding box center [53, 126] width 65 height 8
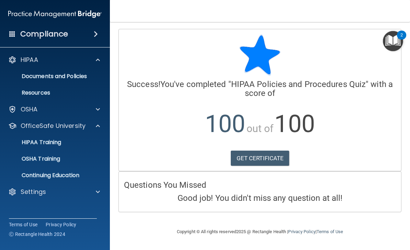
click at [43, 145] on p "HIPAA Training" at bounding box center [32, 142] width 57 height 7
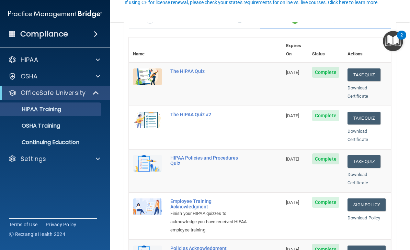
scroll to position [67, 0]
click at [365, 111] on button "Take Quiz" at bounding box center [364, 117] width 33 height 13
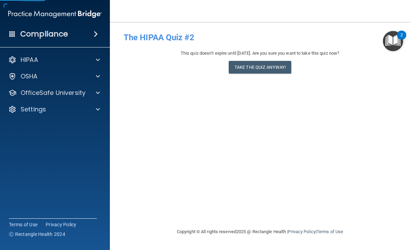
click at [278, 61] on button "Take the quiz anyway!" at bounding box center [260, 67] width 63 height 13
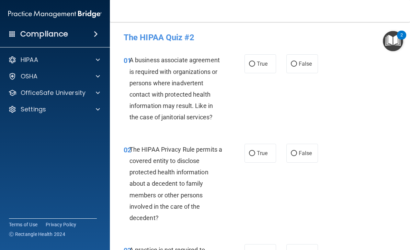
click at [254, 64] on input "True" at bounding box center [252, 64] width 6 height 5
radio input "true"
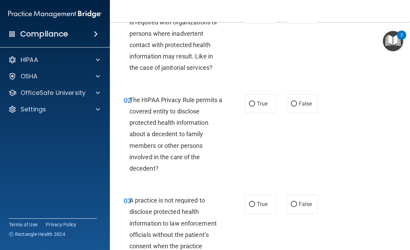
scroll to position [50, 0]
click at [260, 100] on span "True" at bounding box center [262, 103] width 11 height 7
click at [255, 101] on input "True" at bounding box center [252, 103] width 6 height 5
radio input "true"
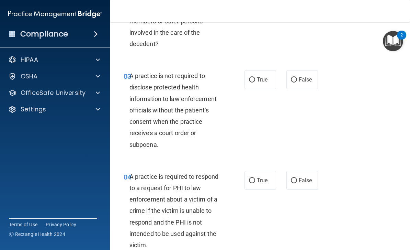
scroll to position [175, 0]
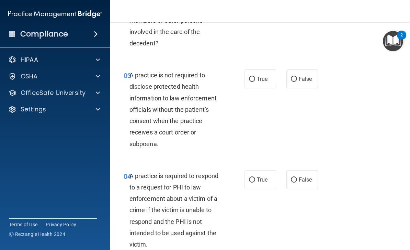
click at [296, 77] on input "False" at bounding box center [294, 79] width 6 height 5
radio input "true"
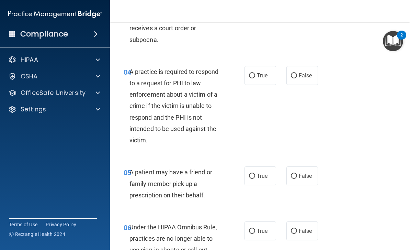
scroll to position [279, 0]
click at [297, 73] on input "False" at bounding box center [294, 75] width 6 height 5
radio input "true"
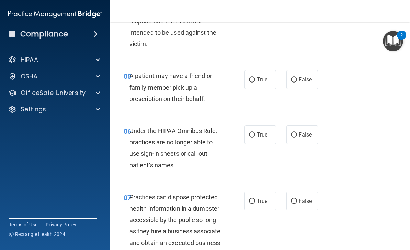
scroll to position [375, 0]
click at [262, 78] on span "True" at bounding box center [262, 79] width 11 height 7
click at [255, 78] on input "True" at bounding box center [252, 79] width 6 height 5
radio input "true"
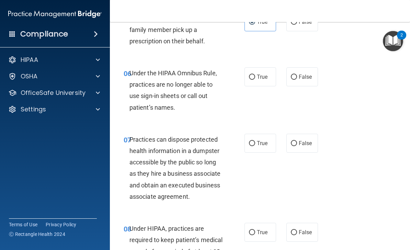
scroll to position [433, 0]
click at [303, 82] on label "False" at bounding box center [303, 76] width 32 height 19
click at [297, 79] on input "False" at bounding box center [294, 76] width 6 height 5
radio input "true"
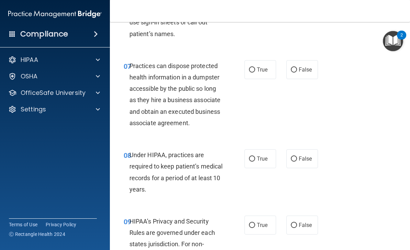
scroll to position [507, 0]
click at [296, 68] on input "False" at bounding box center [294, 69] width 6 height 5
radio input "true"
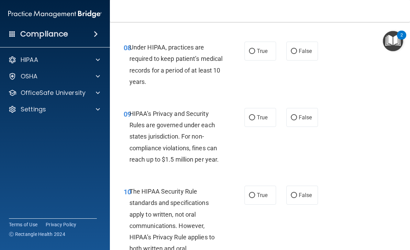
scroll to position [614, 0]
click at [264, 51] on label "True" at bounding box center [261, 50] width 32 height 19
click at [255, 51] on input "True" at bounding box center [252, 50] width 6 height 5
radio input "true"
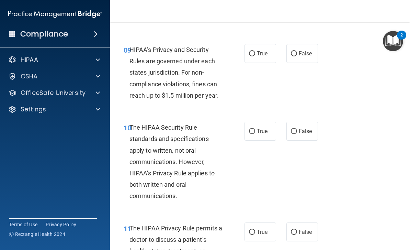
scroll to position [679, 0]
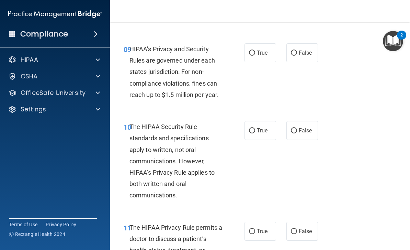
click at [259, 54] on label "True" at bounding box center [261, 52] width 32 height 19
click at [255, 54] on input "True" at bounding box center [252, 53] width 6 height 5
radio input "true"
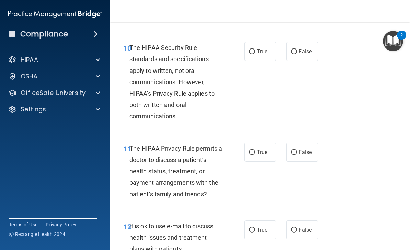
scroll to position [757, 0]
click at [261, 49] on span "True" at bounding box center [262, 51] width 11 height 7
click at [255, 49] on input "True" at bounding box center [252, 51] width 6 height 5
radio input "true"
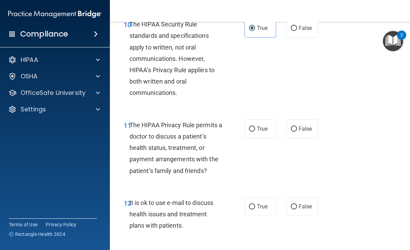
scroll to position [780, 0]
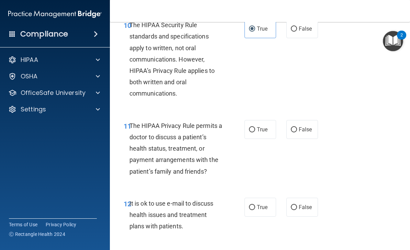
click at [302, 127] on span "False" at bounding box center [305, 129] width 13 height 7
click at [297, 127] on input "False" at bounding box center [294, 129] width 6 height 5
radio input "true"
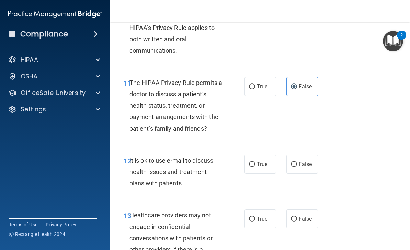
scroll to position [824, 0]
click at [301, 166] on label "False" at bounding box center [303, 163] width 32 height 19
click at [297, 166] on input "False" at bounding box center [294, 164] width 6 height 5
radio input "true"
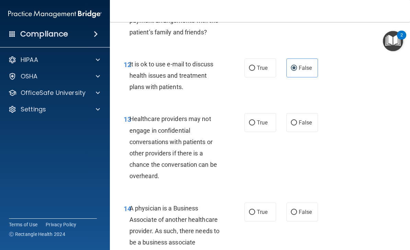
scroll to position [920, 0]
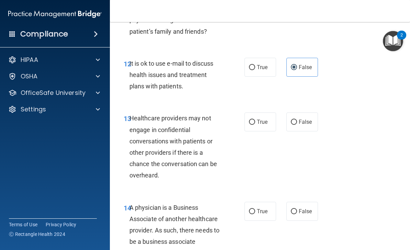
click at [259, 122] on label "True" at bounding box center [261, 121] width 32 height 19
click at [255, 122] on input "True" at bounding box center [252, 122] width 6 height 5
radio input "true"
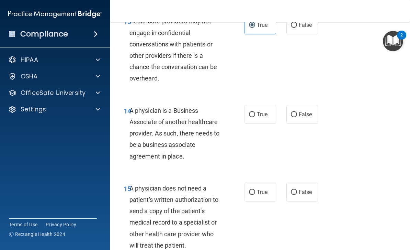
scroll to position [1020, 0]
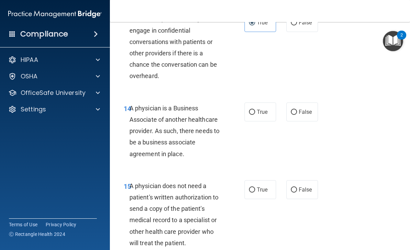
click at [259, 109] on span "True" at bounding box center [262, 112] width 11 height 7
click at [255, 110] on input "True" at bounding box center [252, 112] width 6 height 5
radio input "true"
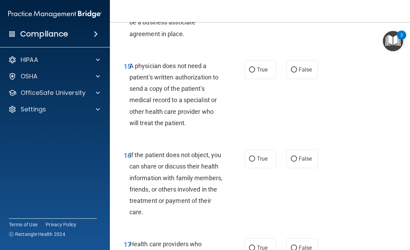
scroll to position [1140, 0]
click at [255, 67] on input "True" at bounding box center [252, 69] width 6 height 5
radio input "true"
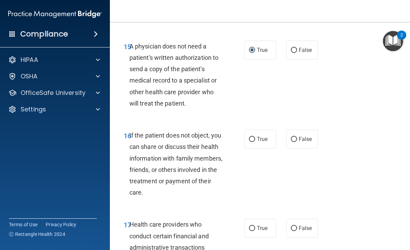
scroll to position [1159, 0]
click at [295, 47] on input "False" at bounding box center [294, 49] width 6 height 5
radio input "true"
radio input "false"
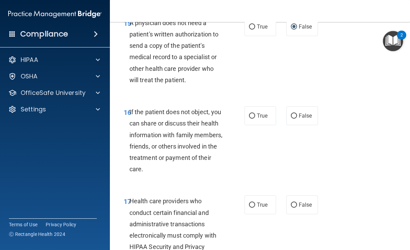
scroll to position [1195, 0]
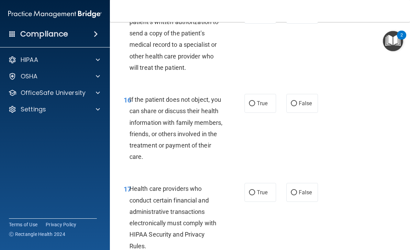
click at [296, 101] on input "False" at bounding box center [294, 103] width 6 height 5
radio input "true"
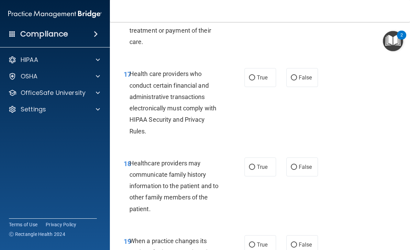
scroll to position [1310, 0]
click at [265, 74] on span "True" at bounding box center [262, 77] width 11 height 7
click at [255, 75] on input "True" at bounding box center [252, 77] width 6 height 5
radio input "true"
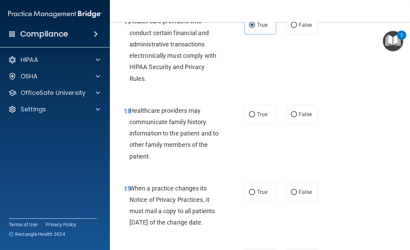
scroll to position [1370, 0]
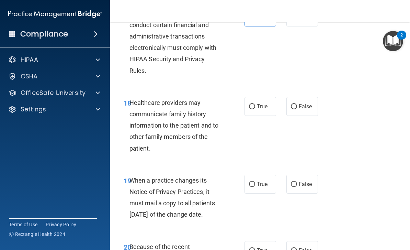
click at [294, 104] on input "False" at bounding box center [294, 106] width 6 height 5
radio input "true"
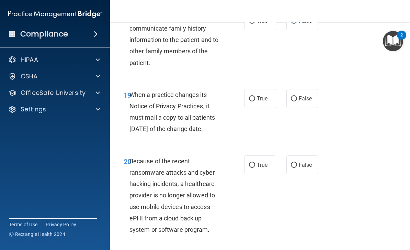
scroll to position [1474, 0]
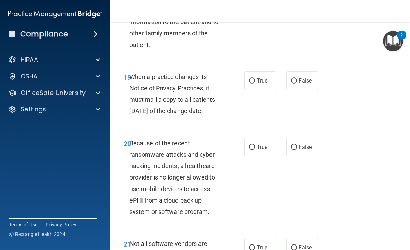
click at [263, 77] on span "True" at bounding box center [262, 80] width 11 height 7
click at [255, 78] on input "True" at bounding box center [252, 80] width 6 height 5
radio input "true"
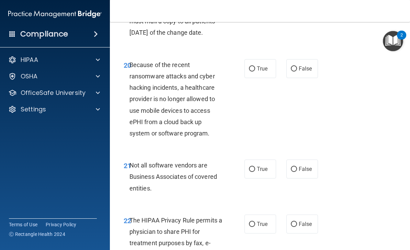
scroll to position [1555, 0]
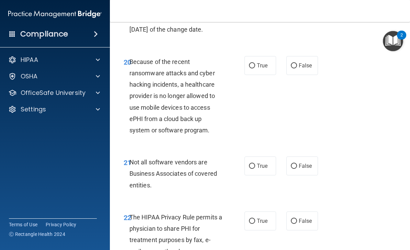
click at [304, 68] on span "False" at bounding box center [305, 65] width 13 height 7
click at [297, 68] on input "False" at bounding box center [294, 65] width 6 height 5
radio input "true"
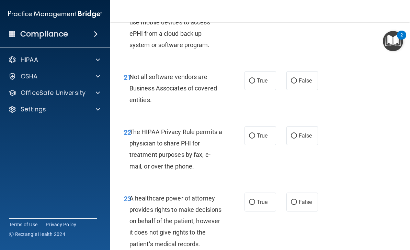
scroll to position [1642, 0]
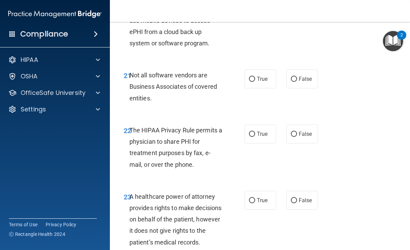
click at [255, 82] on input "True" at bounding box center [252, 79] width 6 height 5
radio input "true"
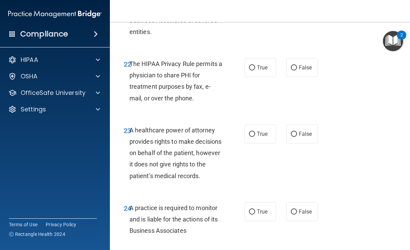
scroll to position [1709, 0]
click at [268, 68] on span "True" at bounding box center [262, 67] width 11 height 7
click at [255, 68] on input "True" at bounding box center [252, 67] width 6 height 5
radio input "true"
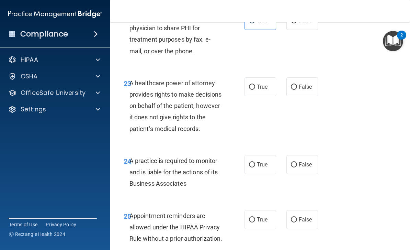
scroll to position [1759, 0]
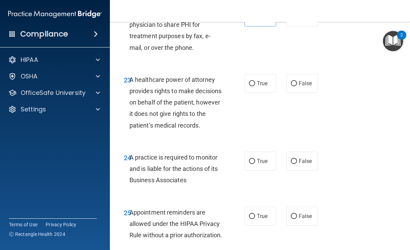
click at [296, 84] on input "False" at bounding box center [294, 83] width 6 height 5
radio input "true"
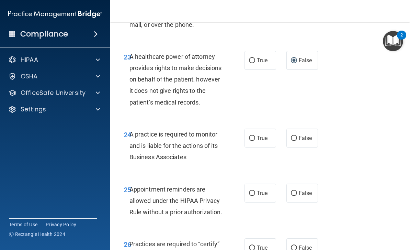
scroll to position [1781, 0]
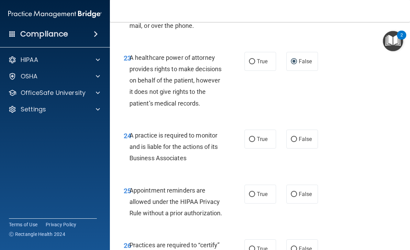
click at [252, 63] on input "True" at bounding box center [252, 61] width 6 height 5
radio input "true"
click at [302, 59] on label "False" at bounding box center [303, 61] width 32 height 19
click at [297, 59] on input "False" at bounding box center [294, 61] width 6 height 5
radio input "true"
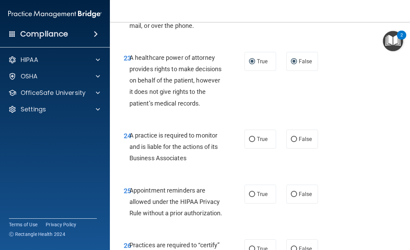
radio input "false"
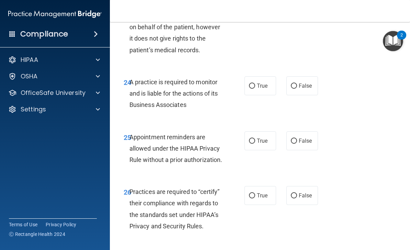
scroll to position [1835, 0]
click at [259, 95] on label "True" at bounding box center [261, 85] width 32 height 19
click at [255, 88] on input "True" at bounding box center [252, 85] width 6 height 5
radio input "true"
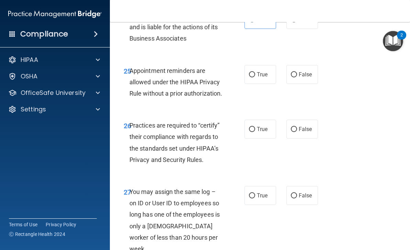
scroll to position [1901, 0]
click at [292, 22] on input "False" at bounding box center [294, 19] width 6 height 5
radio input "true"
radio input "false"
click at [259, 81] on label "True" at bounding box center [261, 74] width 32 height 19
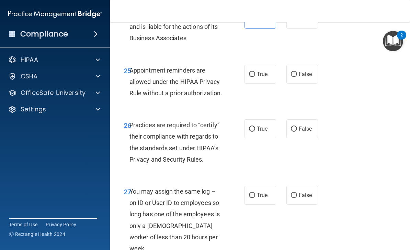
click at [255, 77] on input "True" at bounding box center [252, 74] width 6 height 5
radio input "true"
click at [292, 81] on label "False" at bounding box center [303, 74] width 32 height 19
click at [292, 77] on input "False" at bounding box center [294, 74] width 6 height 5
radio input "true"
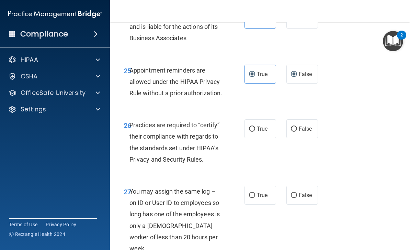
radio input "false"
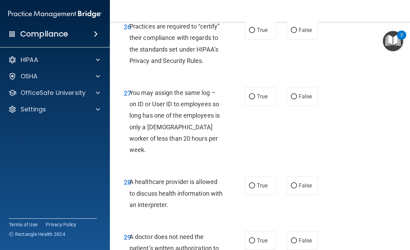
scroll to position [1999, 0]
click at [257, 40] on label "True" at bounding box center [261, 30] width 32 height 19
click at [255, 33] on input "True" at bounding box center [252, 30] width 6 height 5
radio input "true"
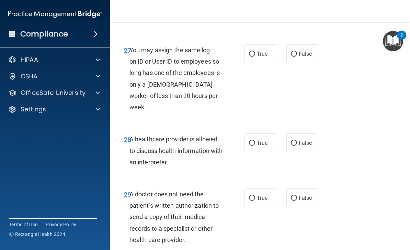
scroll to position [2043, 0]
click at [295, 56] on input "False" at bounding box center [294, 53] width 6 height 5
radio input "true"
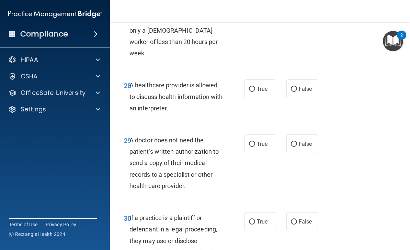
scroll to position [2101, 0]
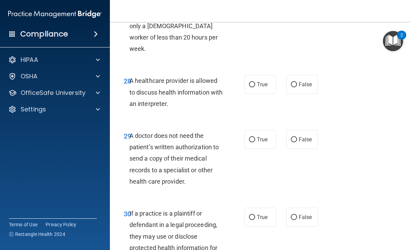
click at [261, 88] on span "True" at bounding box center [262, 84] width 11 height 7
click at [255, 87] on input "True" at bounding box center [252, 84] width 6 height 5
radio input "true"
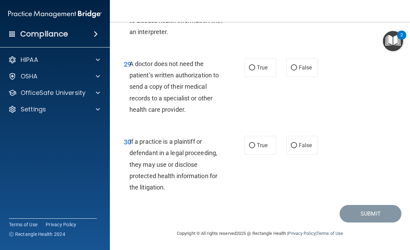
scroll to position [2183, 0]
click at [254, 67] on input "True" at bounding box center [252, 67] width 6 height 5
radio input "true"
click at [294, 70] on input "False" at bounding box center [294, 67] width 6 height 5
radio input "true"
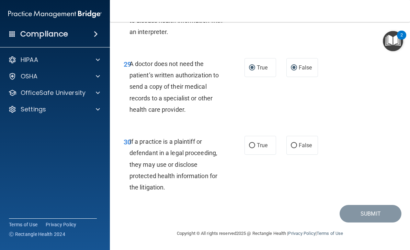
radio input "false"
click at [296, 143] on input "False" at bounding box center [294, 145] width 6 height 5
radio input "true"
click at [368, 211] on button "Submit" at bounding box center [371, 214] width 62 height 18
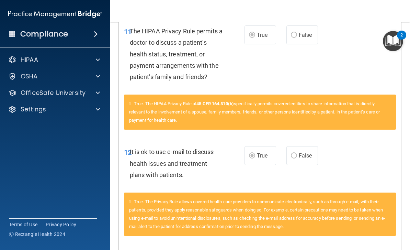
scroll to position [689, 0]
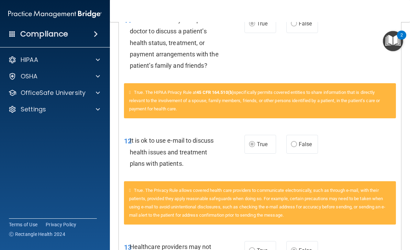
click at [45, 140] on accordion "HIPAA Documents and Policies Report an Incident Business Associates Emergency P…" at bounding box center [55, 105] width 110 height 111
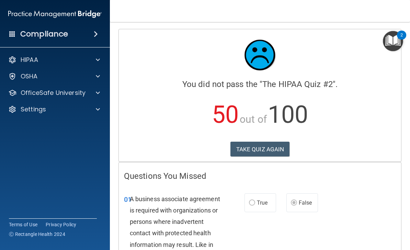
scroll to position [0, 0]
click at [275, 151] on button "TAKE QUIZ AGAIN" at bounding box center [260, 149] width 59 height 15
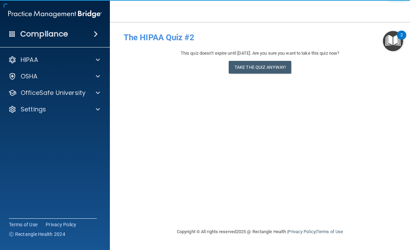
click at [266, 67] on button "Take the quiz anyway!" at bounding box center [260, 67] width 63 height 13
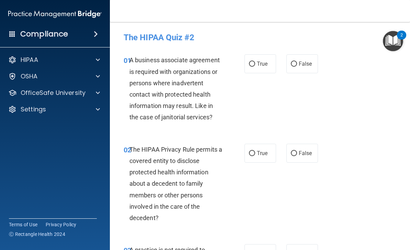
click at [293, 66] on input "False" at bounding box center [294, 64] width 6 height 5
radio input "true"
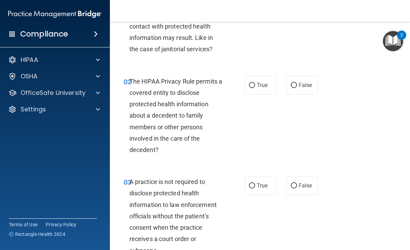
scroll to position [68, 0]
click at [265, 84] on span "True" at bounding box center [262, 84] width 11 height 7
click at [255, 84] on input "True" at bounding box center [252, 84] width 6 height 5
radio input "true"
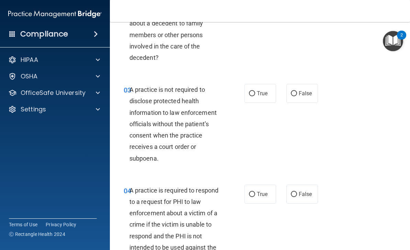
scroll to position [161, 0]
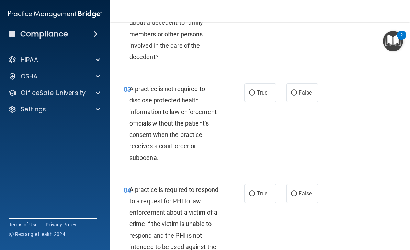
click at [296, 91] on input "False" at bounding box center [294, 92] width 6 height 5
radio input "true"
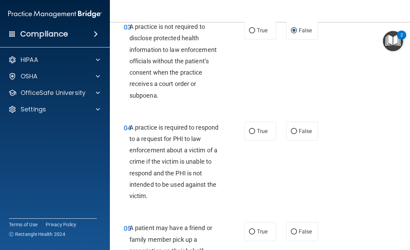
scroll to position [225, 0]
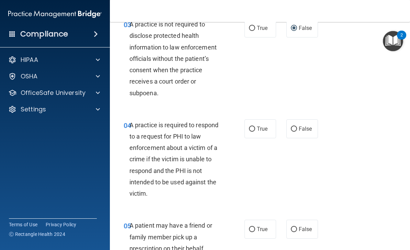
click at [259, 125] on span "True" at bounding box center [262, 128] width 11 height 7
click at [255, 126] on input "True" at bounding box center [252, 128] width 6 height 5
radio input "true"
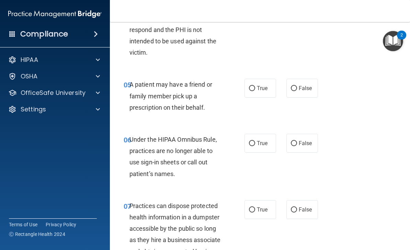
scroll to position [367, 0]
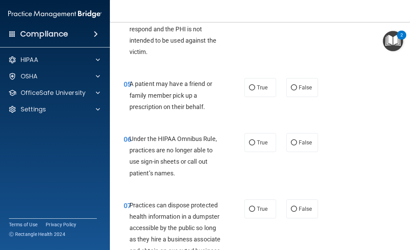
click at [266, 84] on span "True" at bounding box center [262, 87] width 11 height 7
click at [255, 85] on input "True" at bounding box center [252, 87] width 6 height 5
radio input "true"
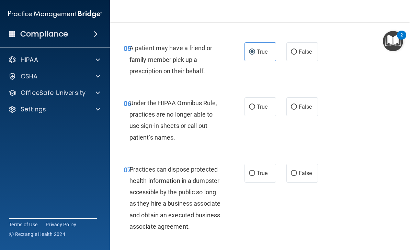
scroll to position [403, 0]
click at [302, 104] on span "False" at bounding box center [305, 106] width 13 height 7
click at [297, 104] on input "False" at bounding box center [294, 106] width 6 height 5
radio input "true"
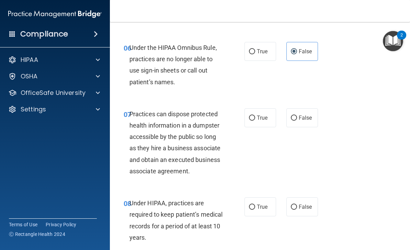
scroll to position [459, 0]
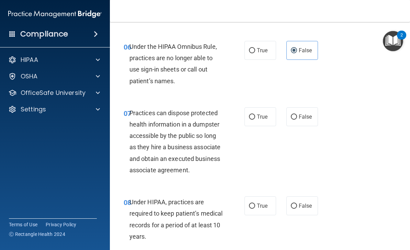
click at [295, 116] on input "False" at bounding box center [294, 116] width 6 height 5
radio input "true"
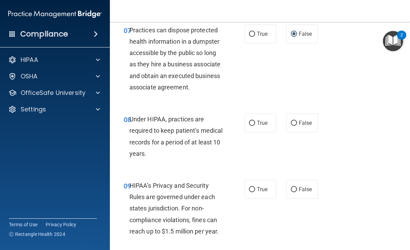
scroll to position [542, 0]
click at [304, 122] on span "False" at bounding box center [305, 122] width 13 height 7
click at [297, 122] on input "False" at bounding box center [294, 122] width 6 height 5
radio input "true"
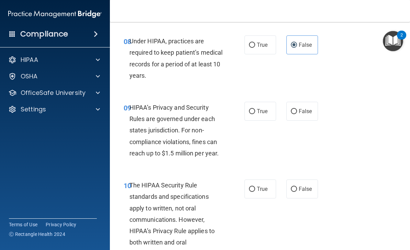
scroll to position [620, 0]
click at [305, 112] on label "False" at bounding box center [303, 110] width 32 height 19
click at [297, 112] on input "False" at bounding box center [294, 111] width 6 height 5
radio input "true"
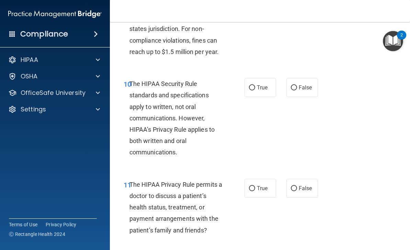
scroll to position [722, 0]
click at [264, 84] on span "True" at bounding box center [262, 87] width 11 height 7
click at [255, 85] on input "True" at bounding box center [252, 87] width 6 height 5
radio input "true"
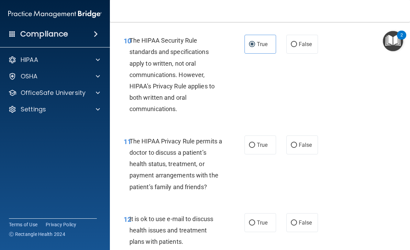
scroll to position [766, 0]
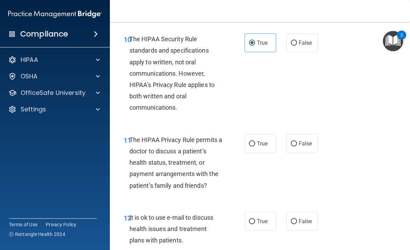
click at [262, 140] on span "True" at bounding box center [262, 143] width 11 height 7
click at [255, 141] on input "True" at bounding box center [252, 143] width 6 height 5
radio input "true"
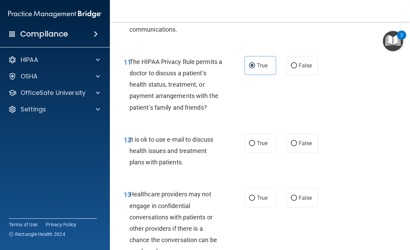
scroll to position [845, 0]
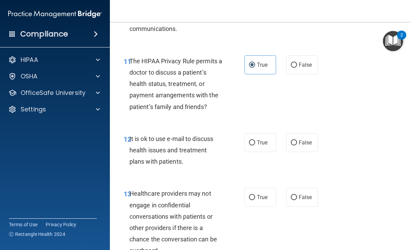
click at [265, 134] on label "True" at bounding box center [261, 142] width 32 height 19
click at [255, 140] on input "True" at bounding box center [252, 142] width 6 height 5
radio input "true"
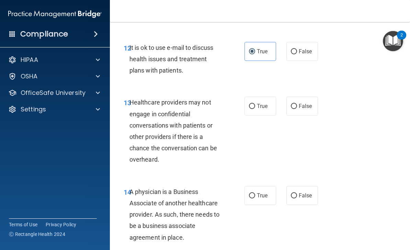
scroll to position [939, 0]
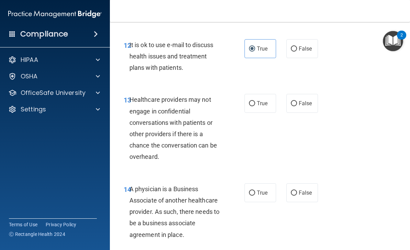
click at [297, 101] on input "False" at bounding box center [294, 103] width 6 height 5
radio input "true"
click at [306, 190] on span "False" at bounding box center [305, 192] width 13 height 7
click at [297, 190] on input "False" at bounding box center [294, 192] width 6 height 5
radio input "true"
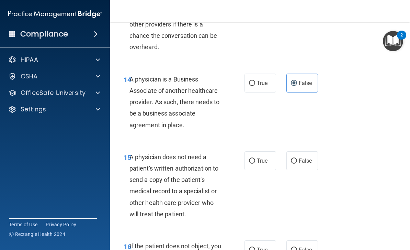
scroll to position [1049, 0]
click at [265, 158] on label "True" at bounding box center [261, 160] width 32 height 19
click at [255, 158] on input "True" at bounding box center [252, 160] width 6 height 5
radio input "true"
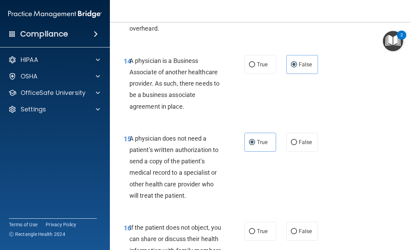
scroll to position [1102, 0]
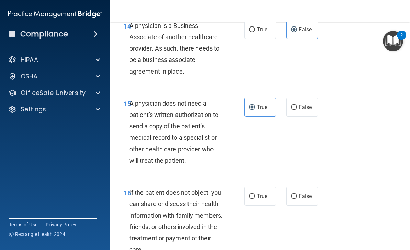
click at [266, 194] on label "True" at bounding box center [261, 196] width 32 height 19
click at [255, 194] on input "True" at bounding box center [252, 196] width 6 height 5
radio input "true"
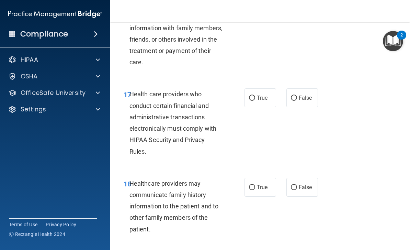
scroll to position [1290, 0]
click at [262, 94] on span "True" at bounding box center [262, 97] width 11 height 7
click at [255, 95] on input "True" at bounding box center [252, 97] width 6 height 5
radio input "true"
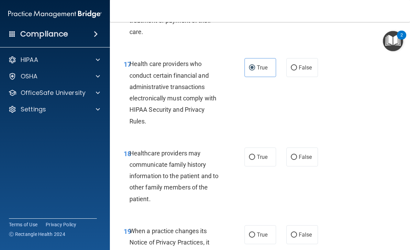
scroll to position [1320, 0]
click at [295, 154] on input "False" at bounding box center [294, 156] width 6 height 5
radio input "true"
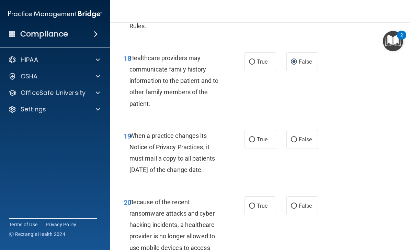
scroll to position [1418, 0]
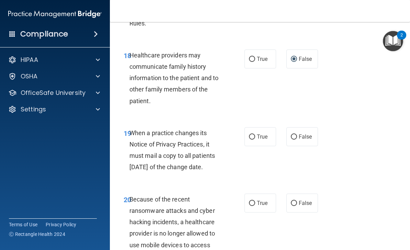
click at [295, 134] on input "False" at bounding box center [294, 136] width 6 height 5
radio input "true"
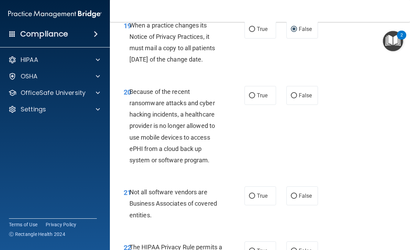
scroll to position [1526, 0]
click at [263, 96] on span "True" at bounding box center [262, 95] width 11 height 7
click at [255, 96] on input "True" at bounding box center [252, 95] width 6 height 5
radio input "true"
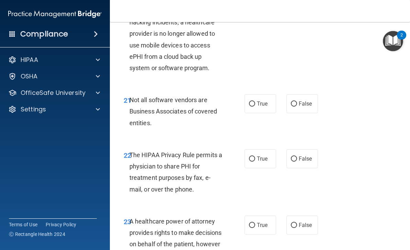
scroll to position [1618, 0]
click at [272, 110] on label "True" at bounding box center [261, 103] width 32 height 19
click at [255, 106] on input "True" at bounding box center [252, 103] width 6 height 5
radio input "true"
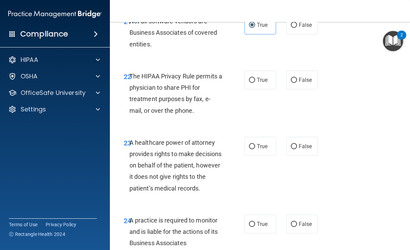
scroll to position [1696, 0]
click at [252, 88] on label "True" at bounding box center [261, 79] width 32 height 19
click at [252, 82] on input "True" at bounding box center [252, 79] width 6 height 5
radio input "true"
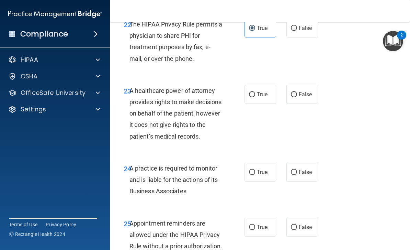
scroll to position [1748, 0]
click at [303, 93] on label "False" at bounding box center [303, 94] width 32 height 19
click at [297, 93] on input "False" at bounding box center [294, 94] width 6 height 5
radio input "true"
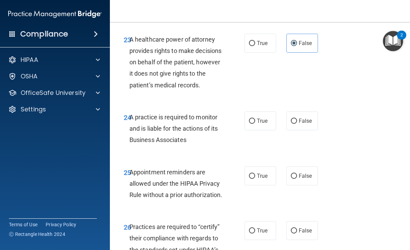
scroll to position [1800, 0]
click at [307, 124] on span "False" at bounding box center [305, 120] width 13 height 7
click at [297, 123] on input "False" at bounding box center [294, 120] width 6 height 5
radio input "true"
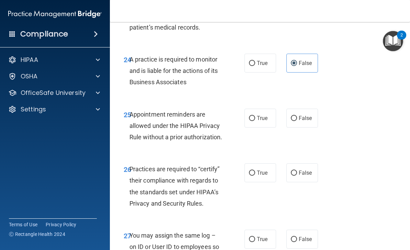
scroll to position [1858, 0]
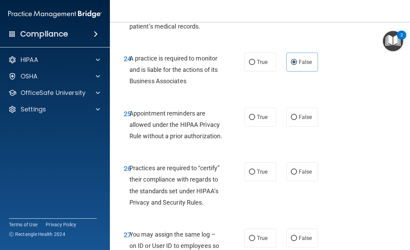
click at [261, 120] on span "True" at bounding box center [262, 117] width 11 height 7
click at [255, 120] on input "True" at bounding box center [252, 117] width 6 height 5
radio input "true"
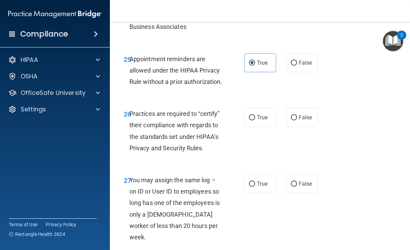
scroll to position [1911, 0]
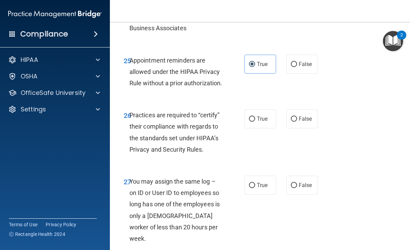
click at [294, 122] on input "False" at bounding box center [294, 119] width 6 height 5
radio input "true"
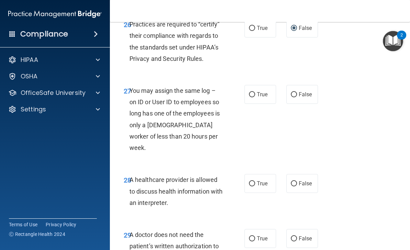
scroll to position [2002, 0]
click at [305, 97] on span "False" at bounding box center [305, 94] width 13 height 7
click at [297, 97] on input "False" at bounding box center [294, 94] width 6 height 5
radio input "true"
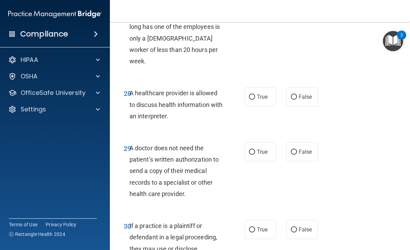
scroll to position [2089, 0]
click at [266, 106] on label "True" at bounding box center [261, 96] width 32 height 19
click at [255, 99] on input "True" at bounding box center [252, 96] width 6 height 5
radio input "true"
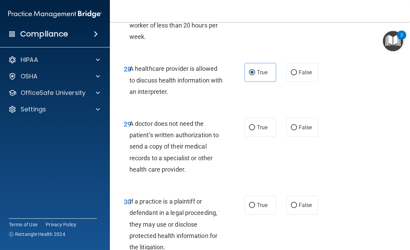
scroll to position [2116, 0]
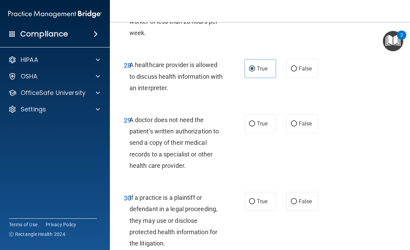
click at [259, 133] on label "True" at bounding box center [261, 123] width 32 height 19
click at [255, 126] on input "True" at bounding box center [252, 123] width 6 height 5
radio input "true"
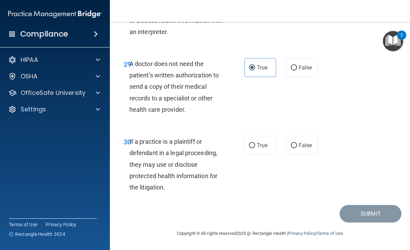
scroll to position [2183, 0]
click at [264, 144] on span "True" at bounding box center [262, 145] width 11 height 7
click at [255, 144] on input "True" at bounding box center [252, 145] width 6 height 5
radio input "true"
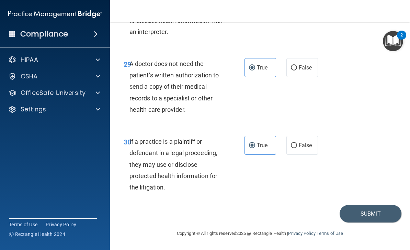
click at [371, 217] on button "Submit" at bounding box center [371, 214] width 62 height 18
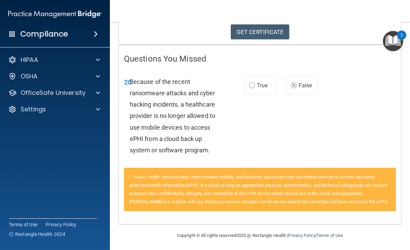
scroll to position [117, 0]
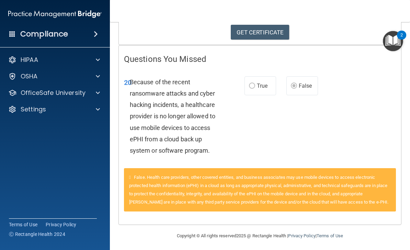
click at [82, 59] on div "HIPAA" at bounding box center [45, 60] width 85 height 8
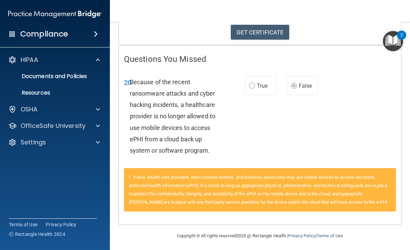
click at [75, 128] on p "OfficeSafe University" at bounding box center [53, 126] width 65 height 8
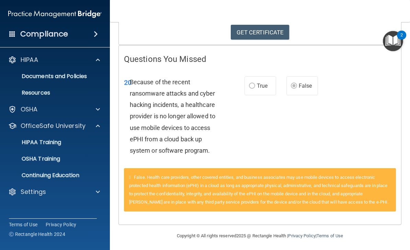
click at [55, 141] on p "HIPAA Training" at bounding box center [32, 142] width 57 height 7
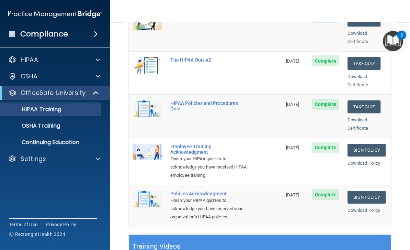
scroll to position [125, 0]
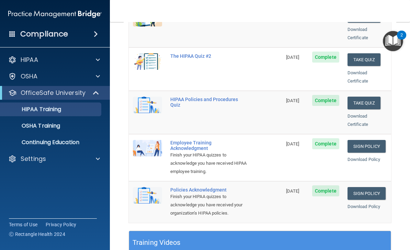
click at [325, 138] on span "Complete" at bounding box center [325, 143] width 27 height 11
click at [362, 140] on link "Sign Policy" at bounding box center [367, 146] width 38 height 13
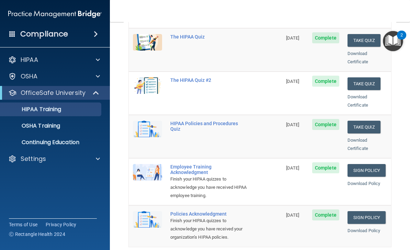
scroll to position [103, 0]
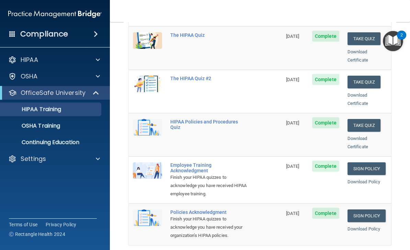
click at [363, 209] on link "Sign Policy" at bounding box center [367, 215] width 38 height 13
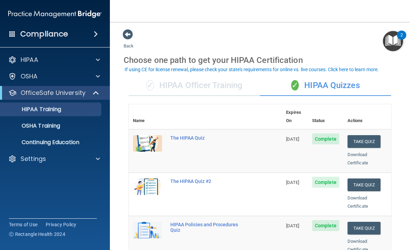
scroll to position [0, 0]
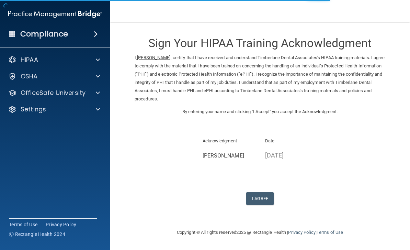
click at [265, 195] on button "I Agree" at bounding box center [259, 198] width 27 height 13
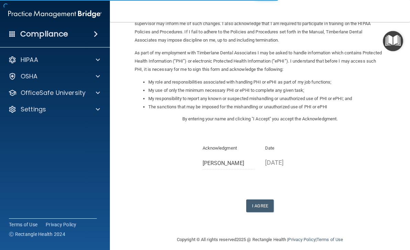
scroll to position [58, 0]
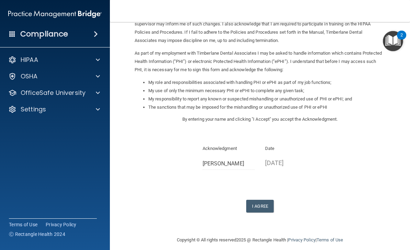
click at [266, 201] on button "I Agree" at bounding box center [259, 206] width 27 height 13
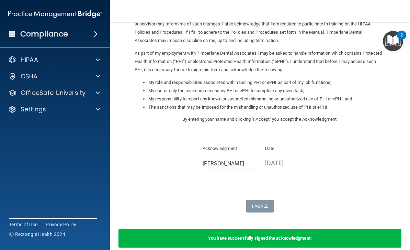
click at [288, 235] on b "You have successfully signed the acknowledgment!" at bounding box center [260, 237] width 104 height 5
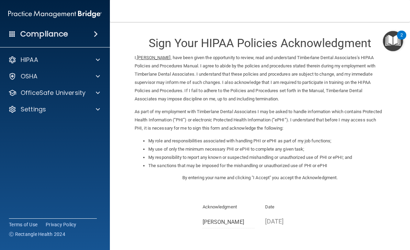
scroll to position [0, 0]
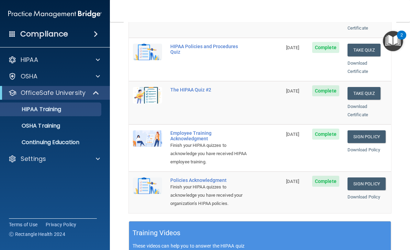
scroll to position [119, 0]
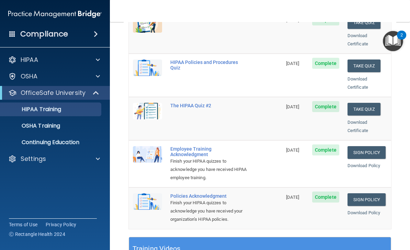
click at [44, 129] on p "OSHA Training" at bounding box center [32, 125] width 56 height 7
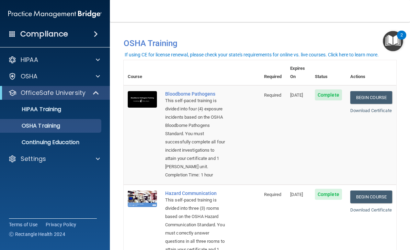
click at [376, 91] on link "Begin Course" at bounding box center [372, 97] width 42 height 13
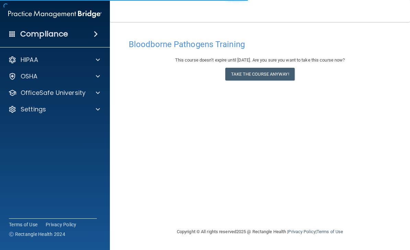
click at [280, 75] on button "Take the course anyway!" at bounding box center [259, 74] width 69 height 13
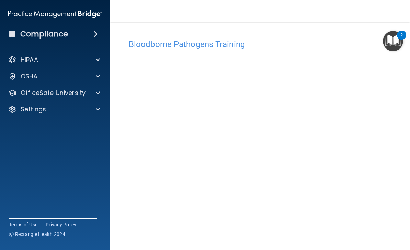
click at [284, 1] on nav "Toggle navigation [PERSON_NAME] [EMAIL_ADDRESS][PERSON_NAME][DOMAIN_NAME] Manag…" at bounding box center [260, 11] width 300 height 22
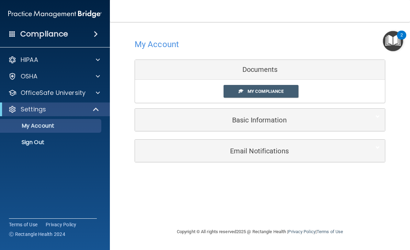
click at [262, 91] on span "My Compliance" at bounding box center [266, 91] width 36 height 5
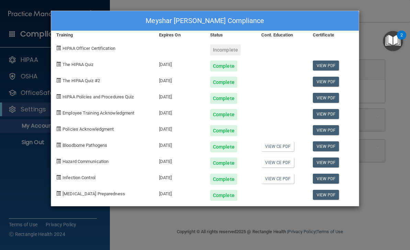
click at [385, 70] on div "Meyshar [PERSON_NAME] Compliance Training Expires On Status Cont. Education Cer…" at bounding box center [205, 125] width 410 height 250
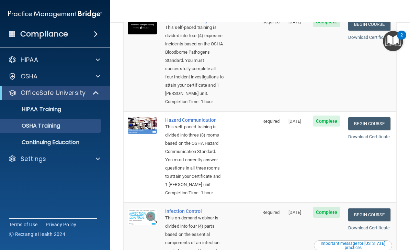
scroll to position [74, 0]
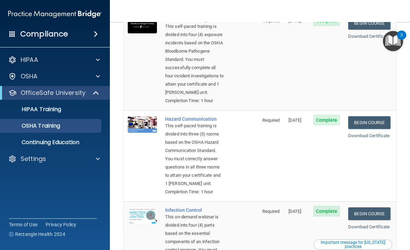
click at [372, 117] on link "Begin Course" at bounding box center [370, 122] width 42 height 13
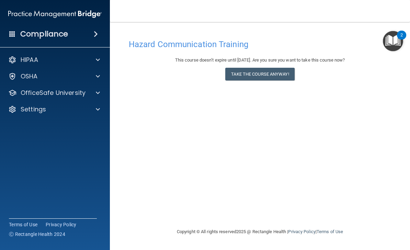
click at [278, 75] on button "Take the course anyway!" at bounding box center [259, 74] width 69 height 13
click at [273, 74] on button "Take the course anyway!" at bounding box center [259, 74] width 69 height 13
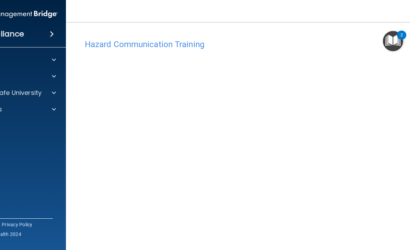
click at [105, 28] on main "Hazard Communication Training This course doesn’t expire until 12/31/2025. Are …" at bounding box center [260, 136] width 388 height 228
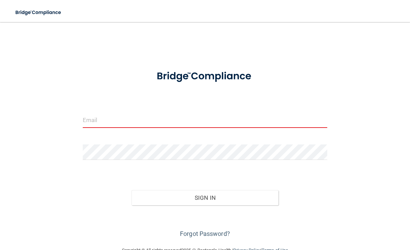
click at [226, 114] on input "email" at bounding box center [205, 119] width 245 height 15
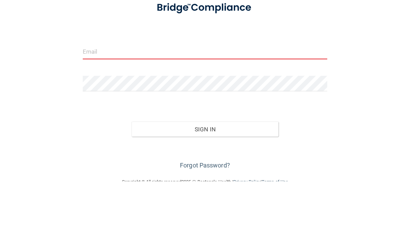
type input "[EMAIL_ADDRESS][DOMAIN_NAME]"
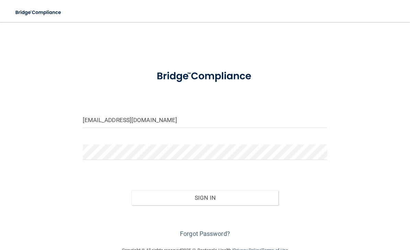
click at [226, 196] on button "Sign In" at bounding box center [205, 197] width 147 height 15
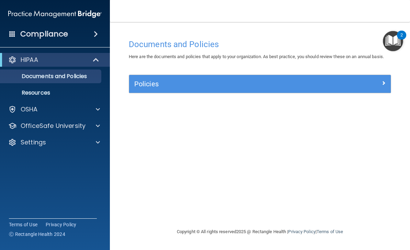
click at [49, 130] on p "OfficeSafe University" at bounding box center [53, 126] width 65 height 8
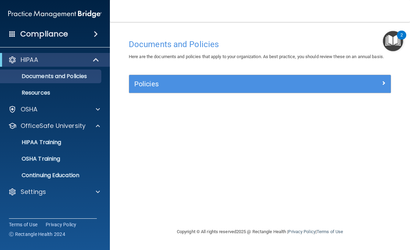
click at [40, 161] on p "OSHA Training" at bounding box center [32, 158] width 56 height 7
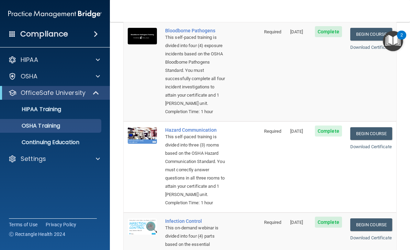
scroll to position [64, 0]
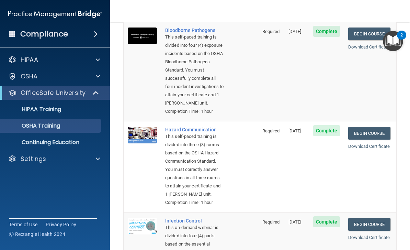
click at [378, 130] on link "Begin Course" at bounding box center [370, 133] width 42 height 13
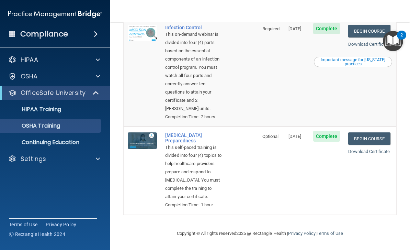
scroll to position [279, 0]
click at [43, 47] on div "Compliance HIPAA Documents and Policies Report an Incident Business Associates …" at bounding box center [55, 125] width 110 height 250
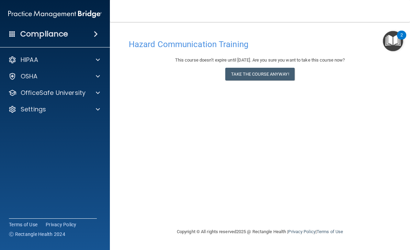
click at [274, 79] on button "Take the course anyway!" at bounding box center [259, 74] width 69 height 13
